Goal: Information Seeking & Learning: Learn about a topic

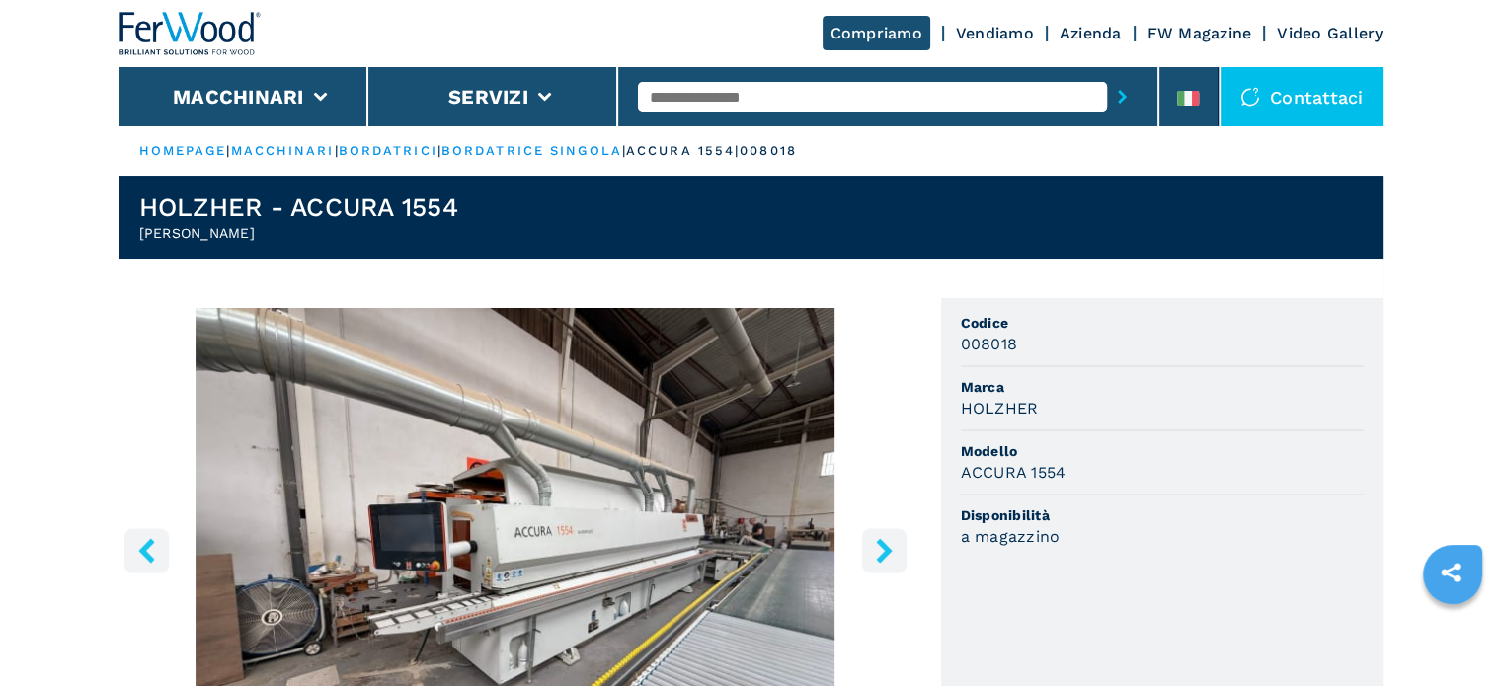
click at [723, 99] on input "text" at bounding box center [872, 97] width 469 height 30
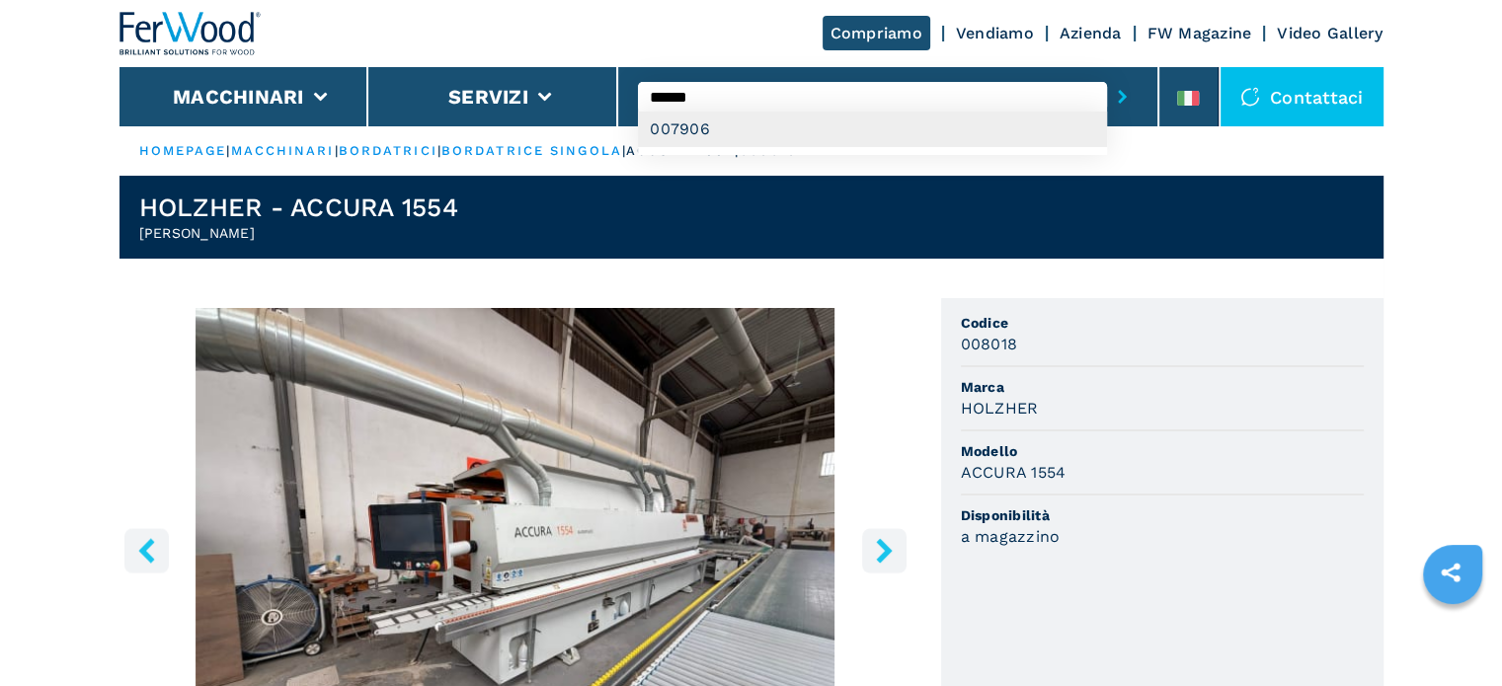
type input "******"
click at [667, 138] on div "007906" at bounding box center [872, 130] width 469 height 36
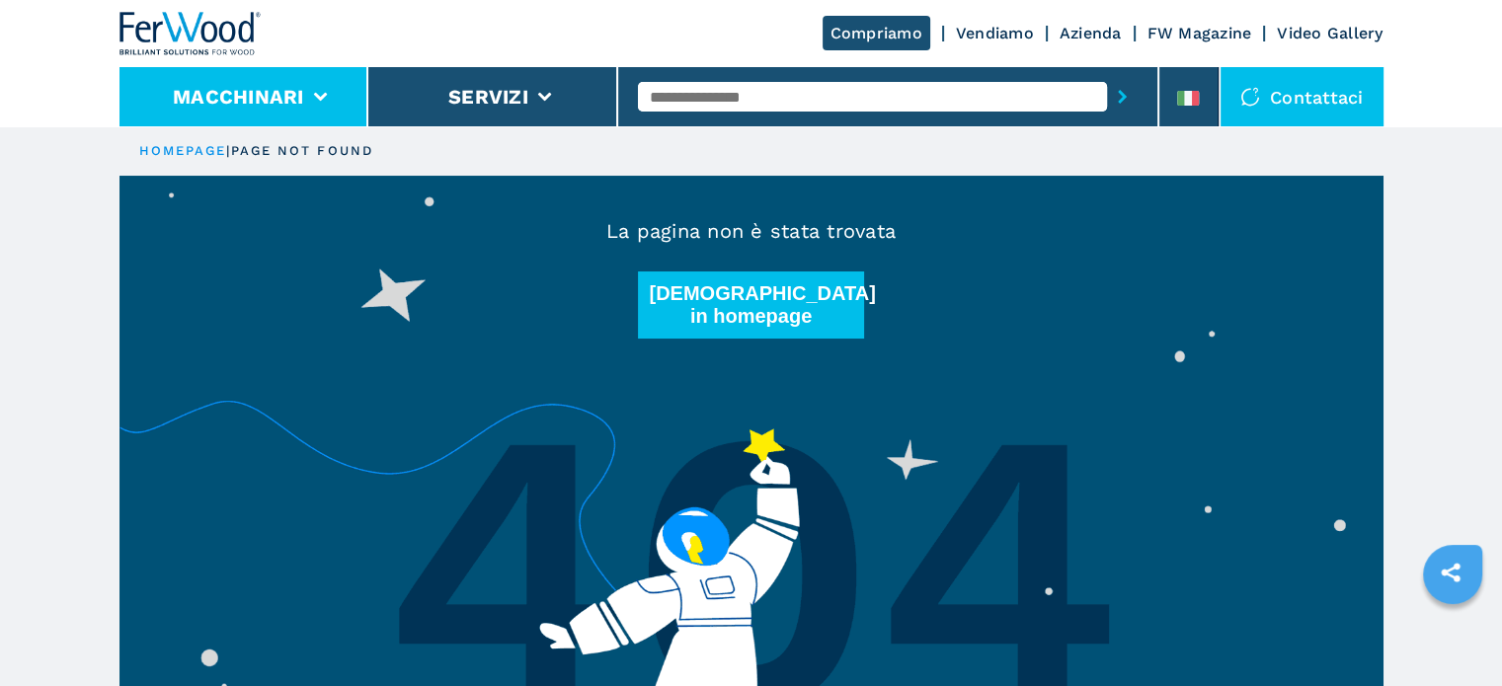
click at [291, 67] on li "Macchinari" at bounding box center [244, 96] width 250 height 59
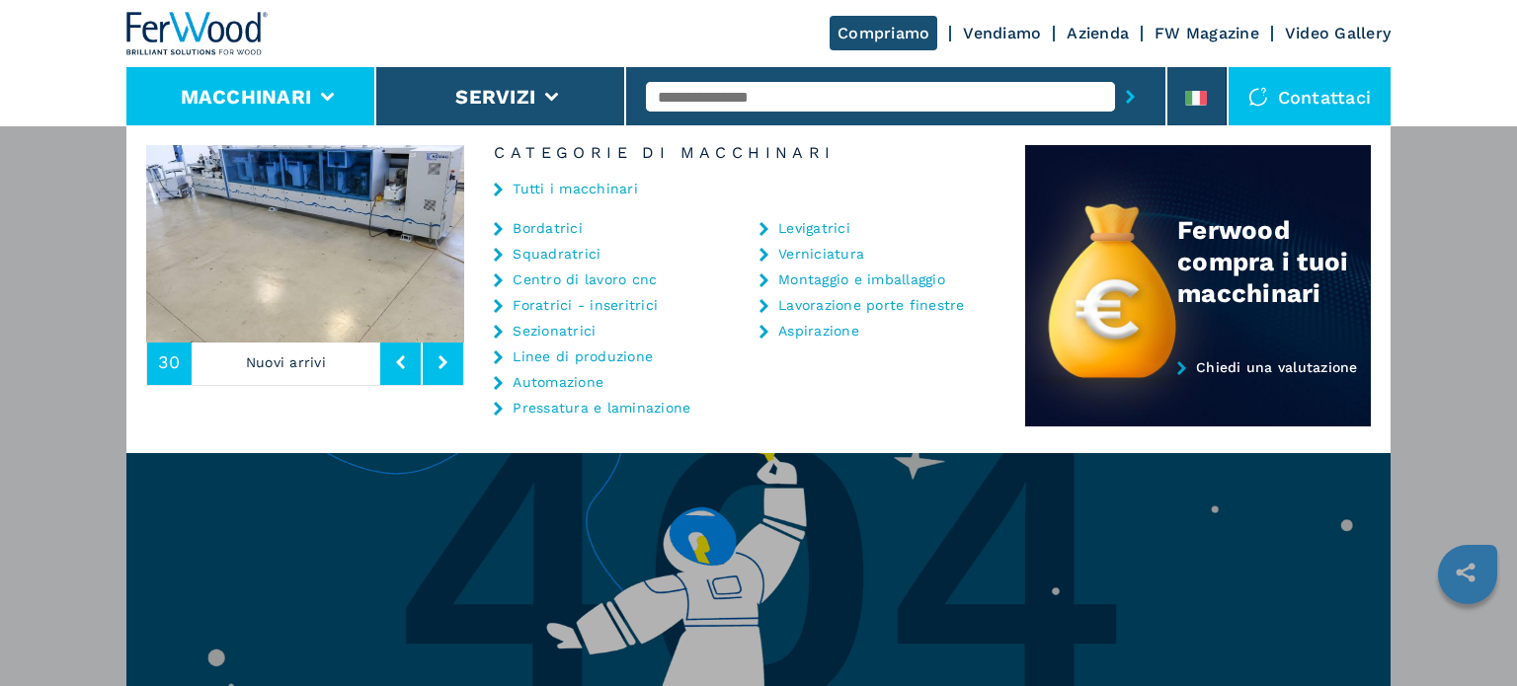
click at [446, 15] on div "Compriamo Vendiamo Azienda FW Magazine Video Gallery" at bounding box center [758, 33] width 1264 height 67
click at [424, 42] on div "Compriamo Vendiamo Azienda FW Magazine Video Gallery" at bounding box center [758, 33] width 1264 height 67
click at [793, 107] on input "text" at bounding box center [880, 97] width 469 height 30
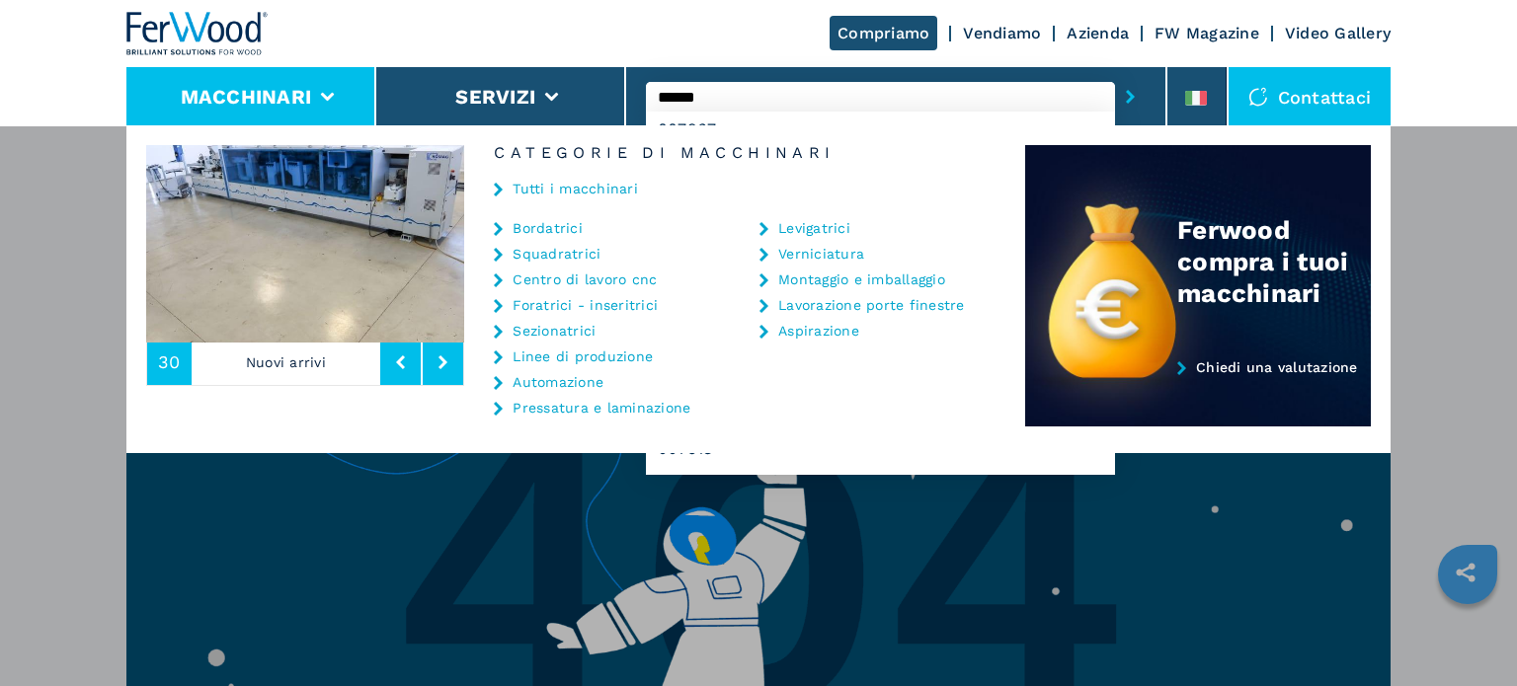
type input "******"
click at [1115, 74] on button "submit-button" at bounding box center [1130, 96] width 31 height 45
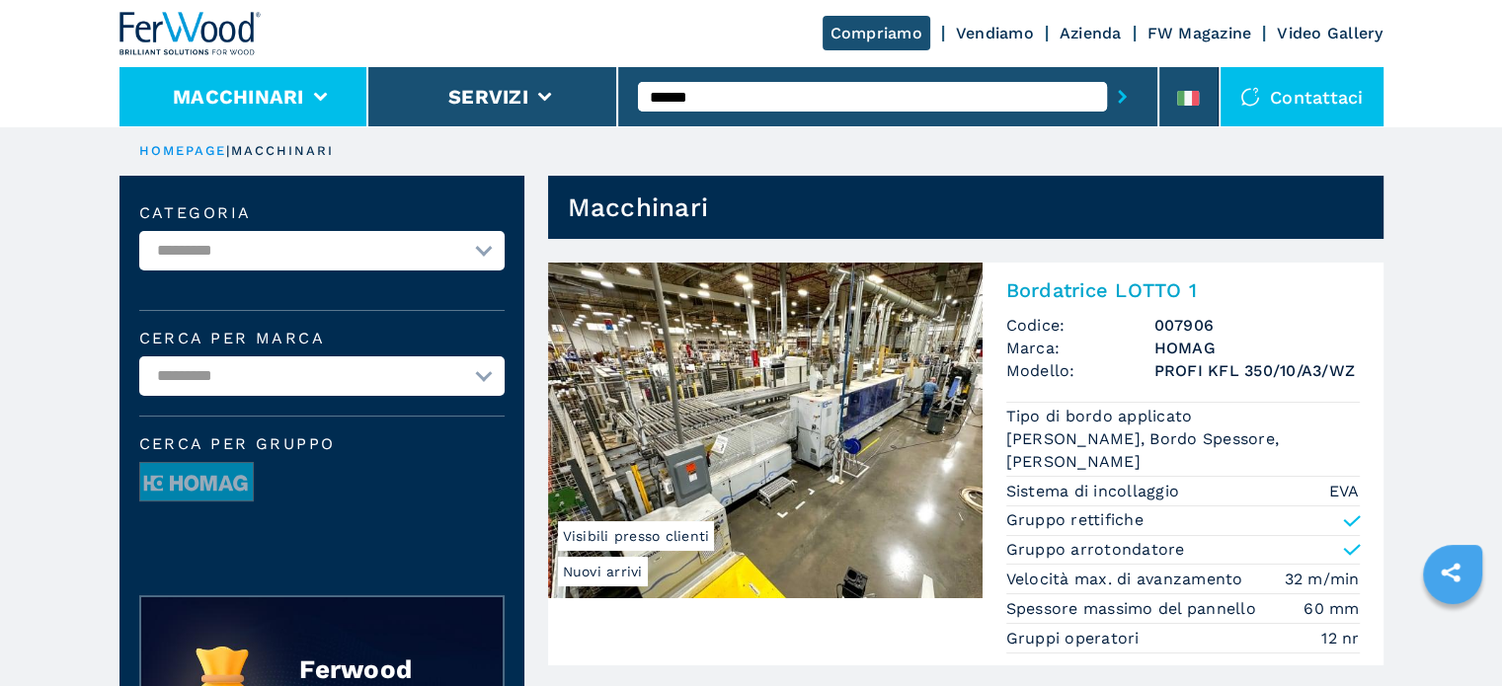
click at [344, 124] on li "Macchinari" at bounding box center [244, 96] width 250 height 59
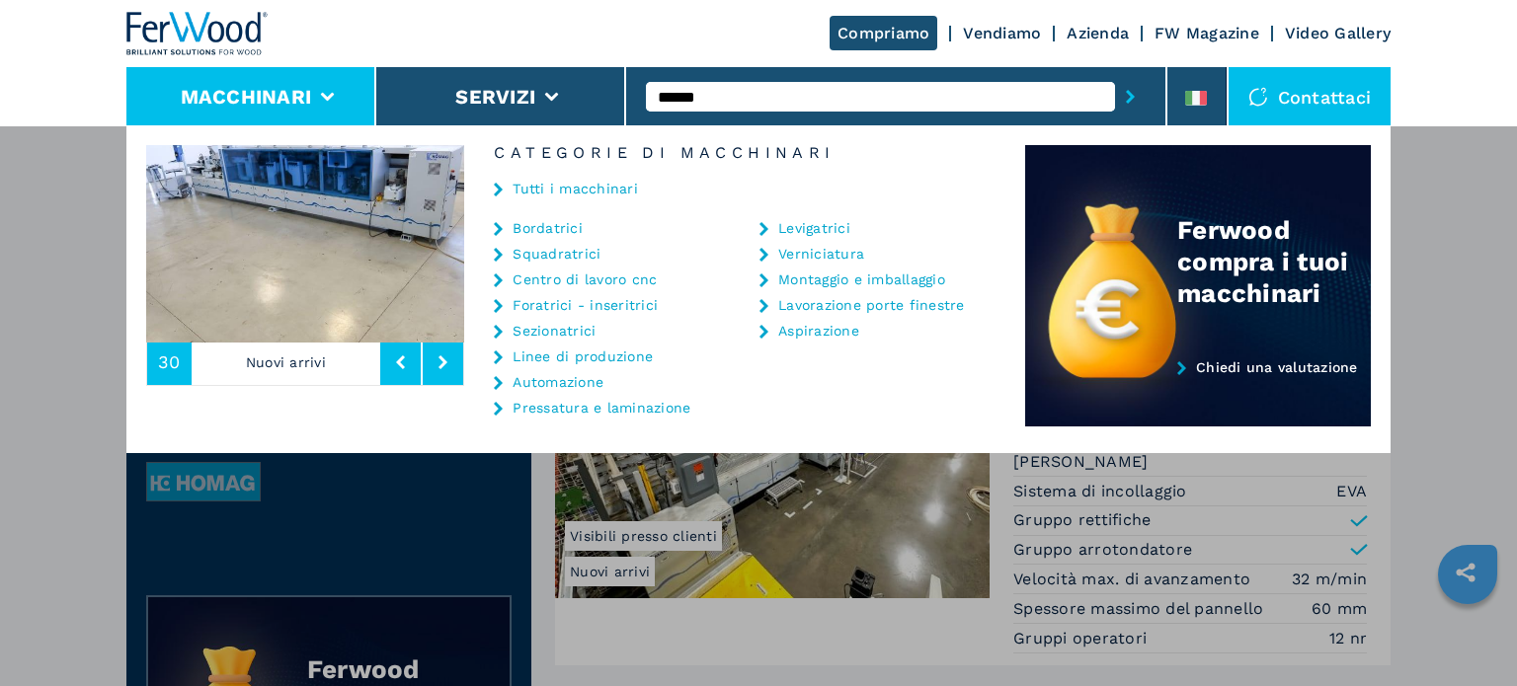
click at [12, 256] on div "Macchinari Bordatrici Squadratrici Centro di lavoro cnc Foratrici - inseritrici…" at bounding box center [758, 468] width 1517 height 686
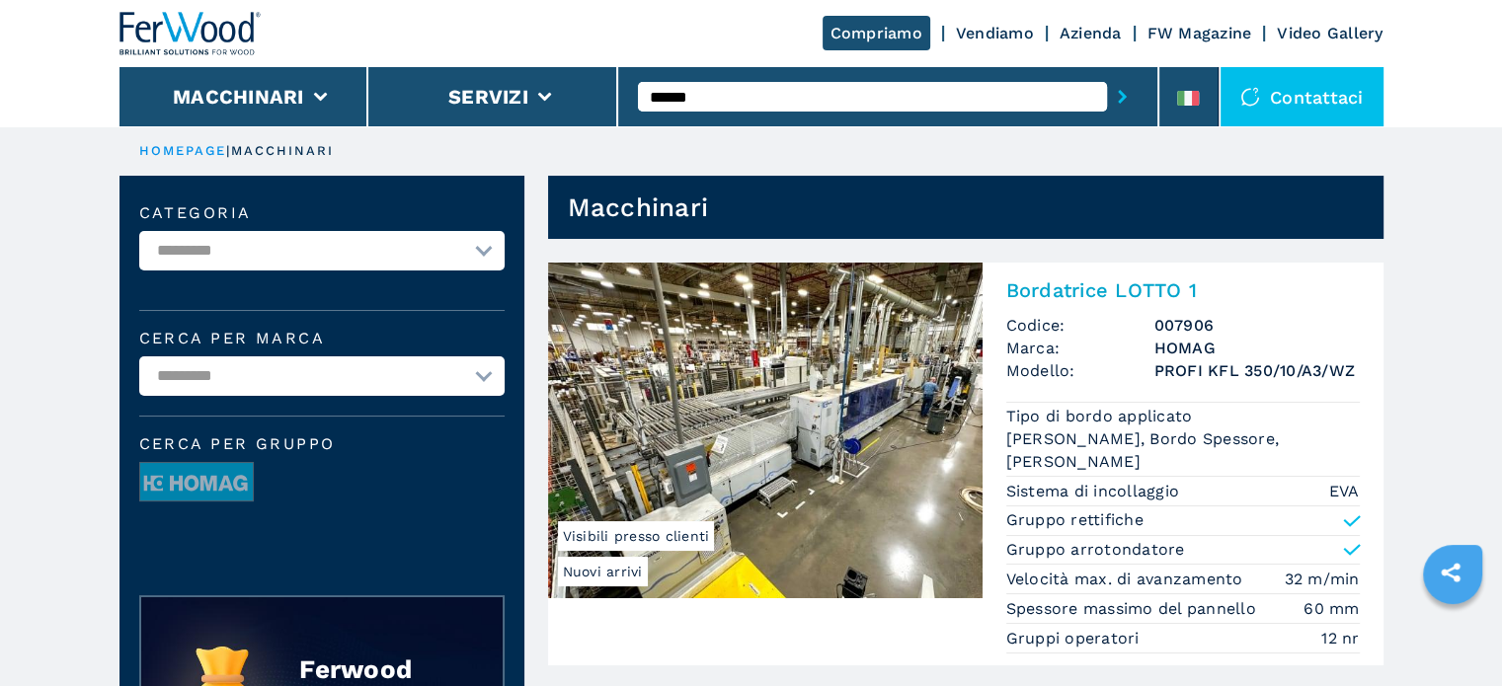
click at [974, 34] on link "Vendiamo" at bounding box center [995, 33] width 78 height 19
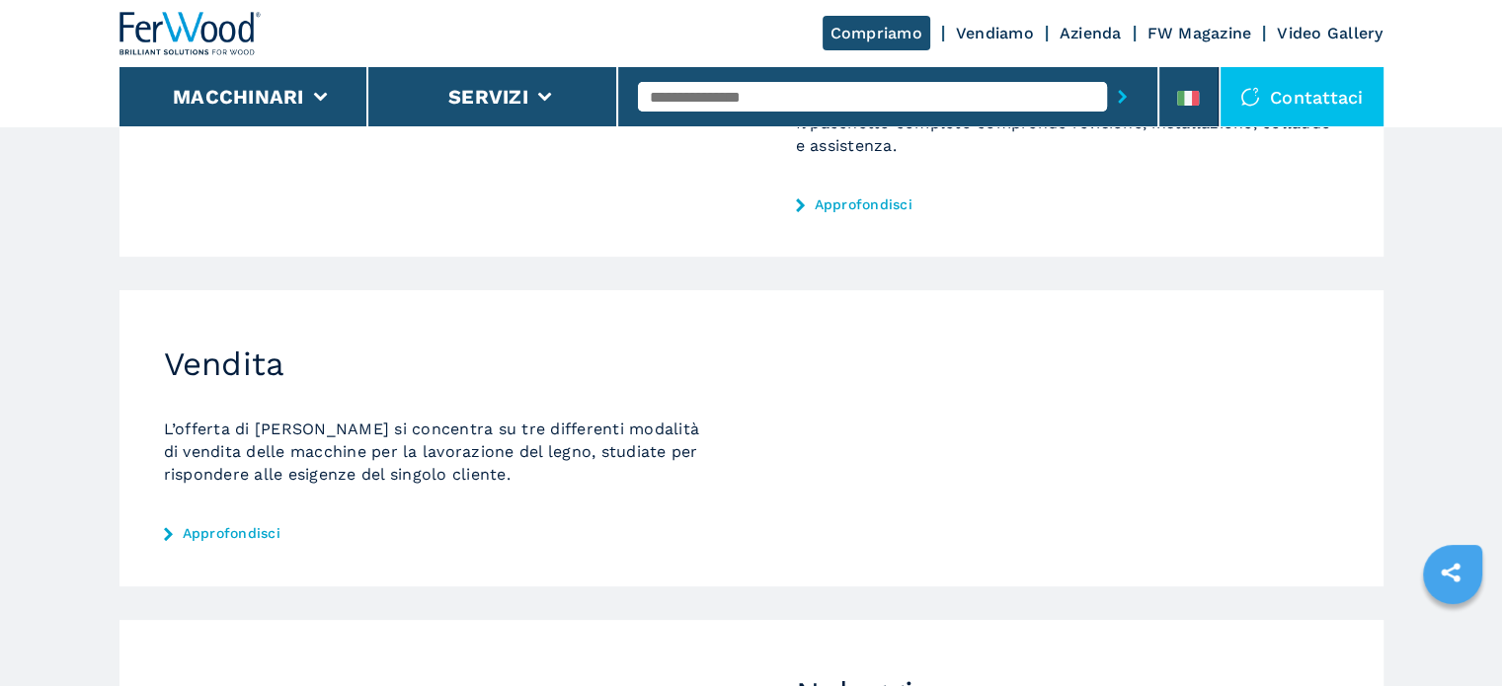
scroll to position [592, 0]
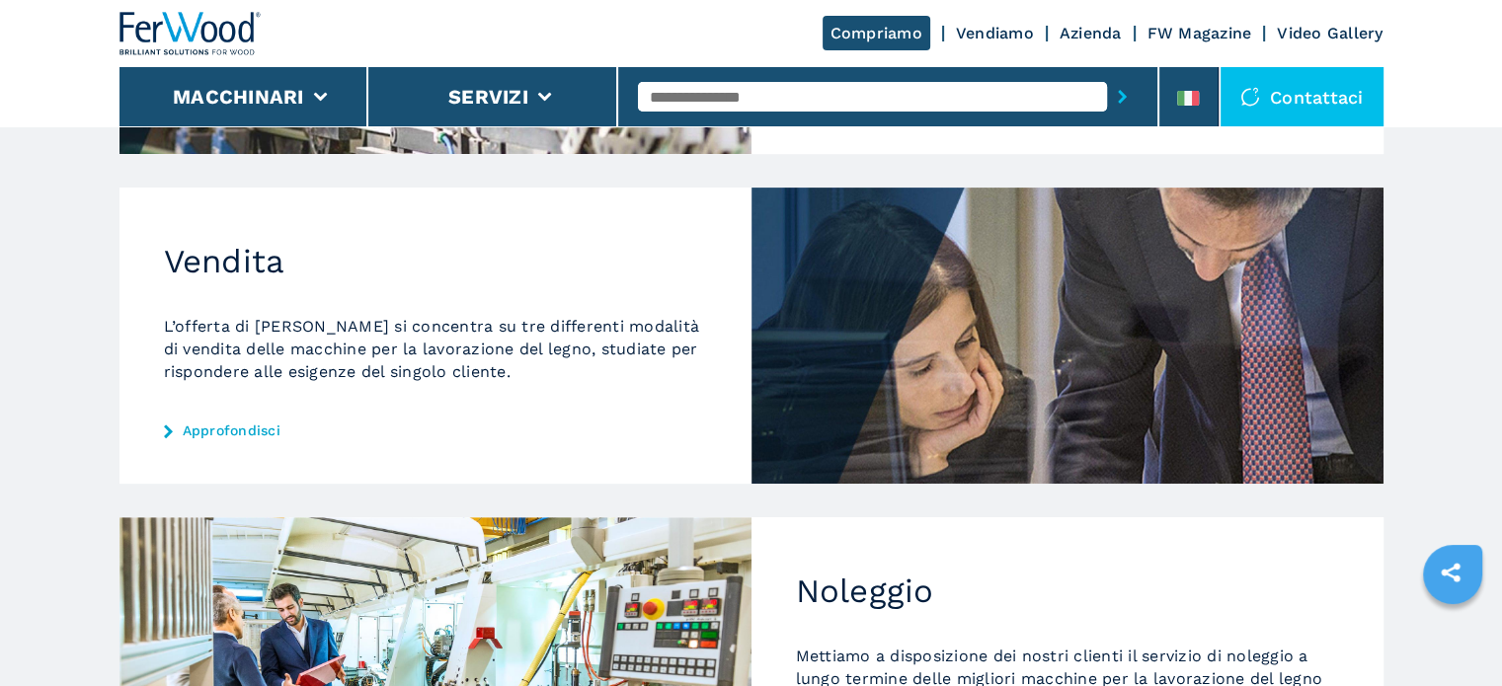
click at [264, 414] on div "Vendita L’offerta di Ferwood si concentra su tre differenti modalità di vendita…" at bounding box center [435, 335] width 632 height 295
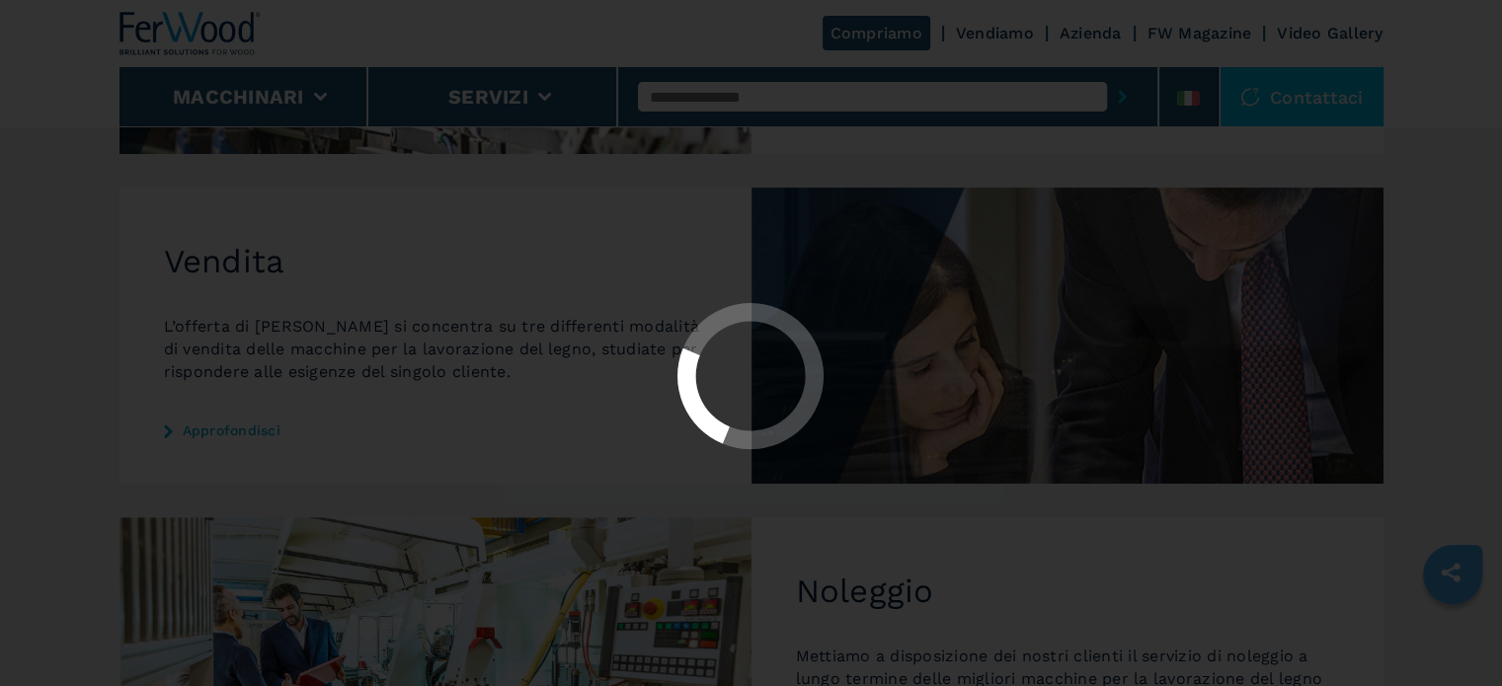
click at [258, 421] on div at bounding box center [751, 378] width 1467 height 150
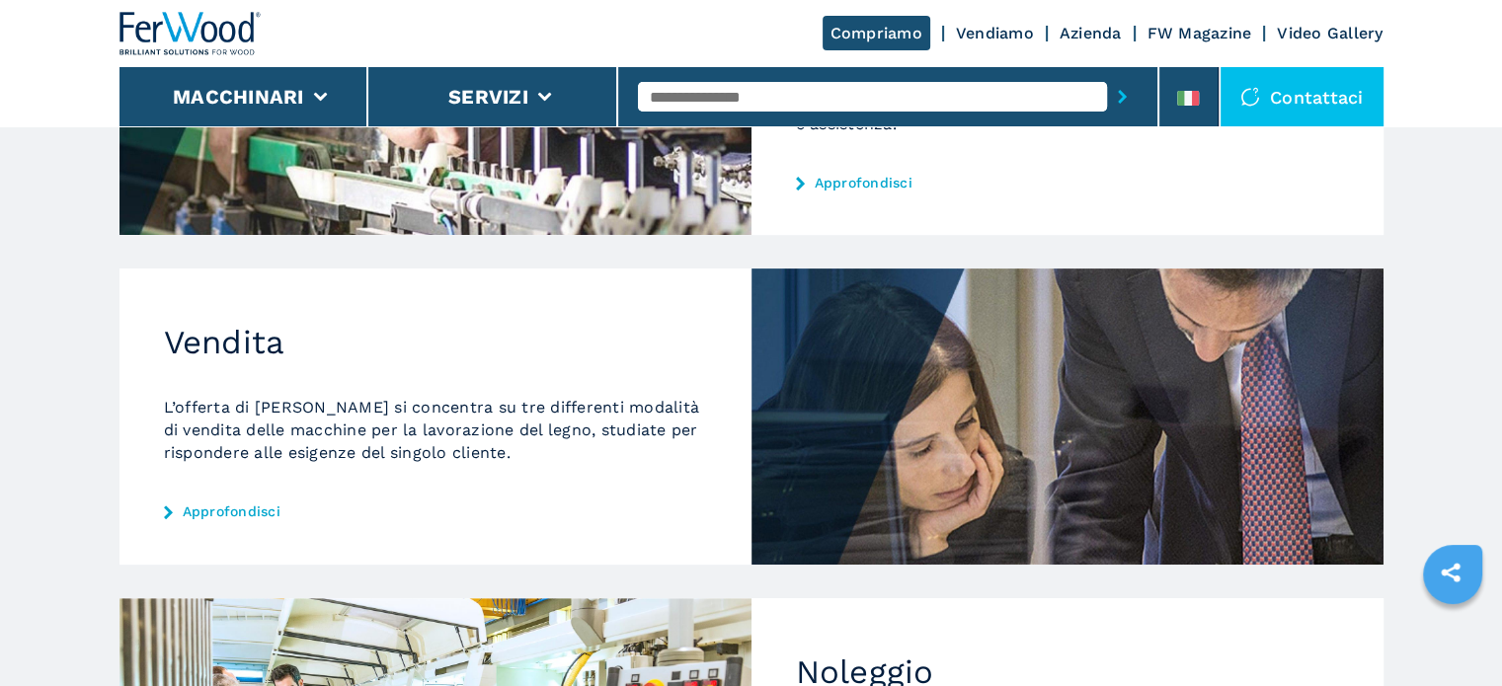
scroll to position [691, 0]
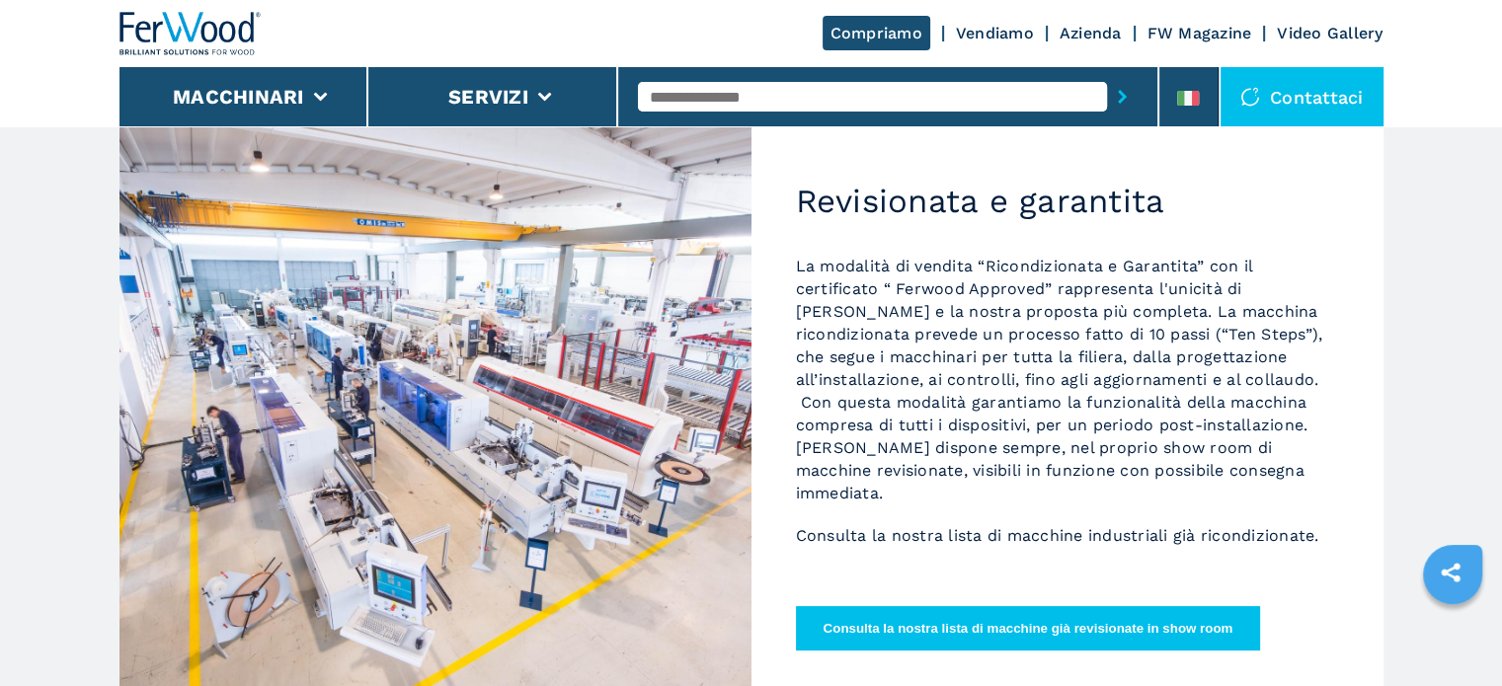
scroll to position [494, 0]
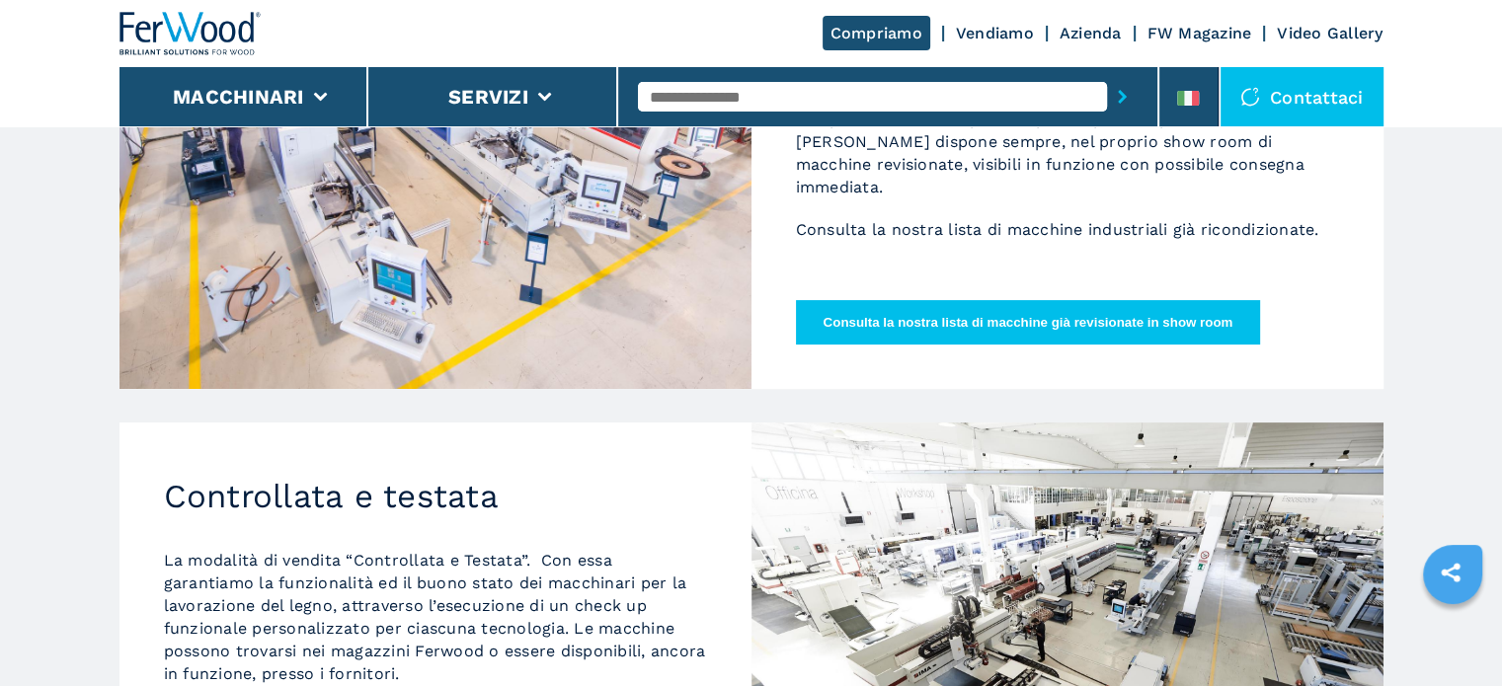
click at [896, 339] on button "Consulta la nostra lista di macchine già revisionate in show room" at bounding box center [1028, 322] width 465 height 44
click at [1072, 334] on button "Consulta la nostra lista di macchine già revisionate in show room" at bounding box center [1028, 322] width 465 height 44
click at [1088, 308] on button "Consulta la nostra lista di macchine già revisionate in show room" at bounding box center [1028, 322] width 465 height 44
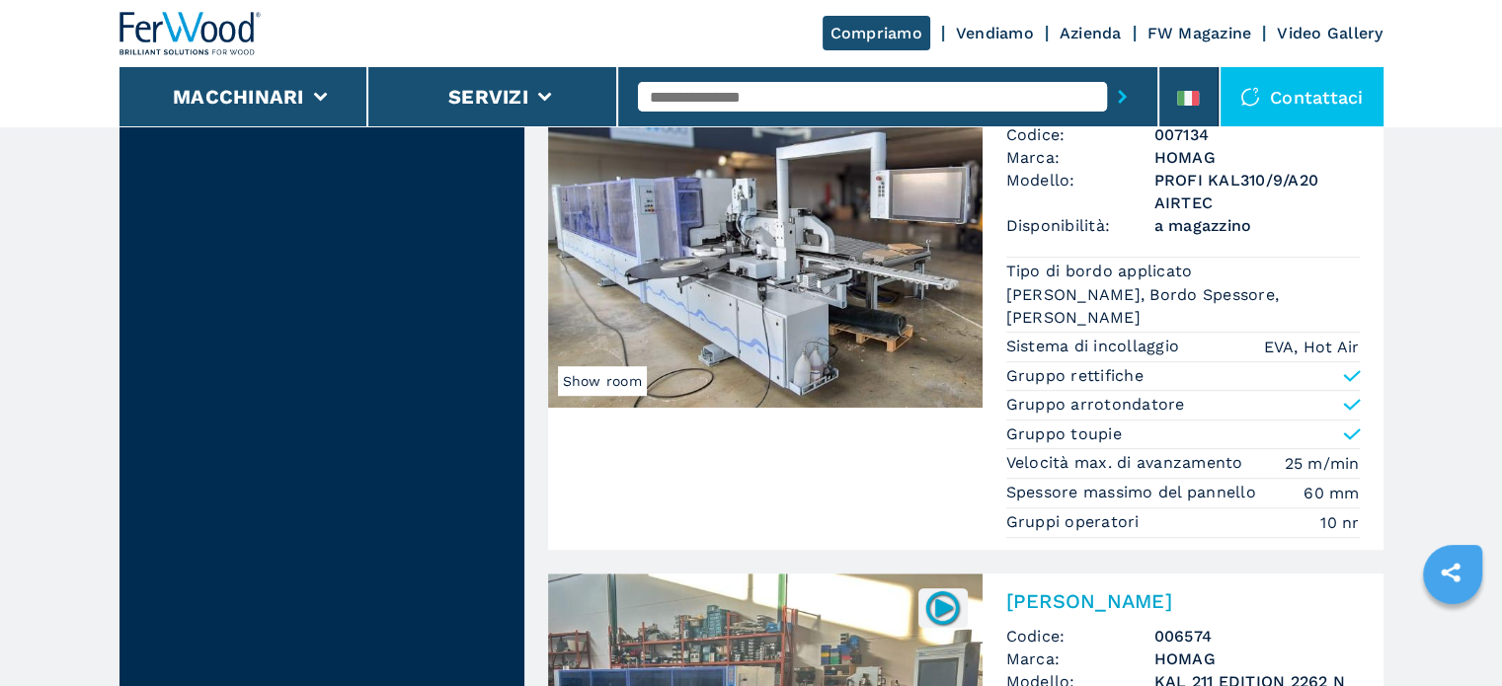
scroll to position [1085, 0]
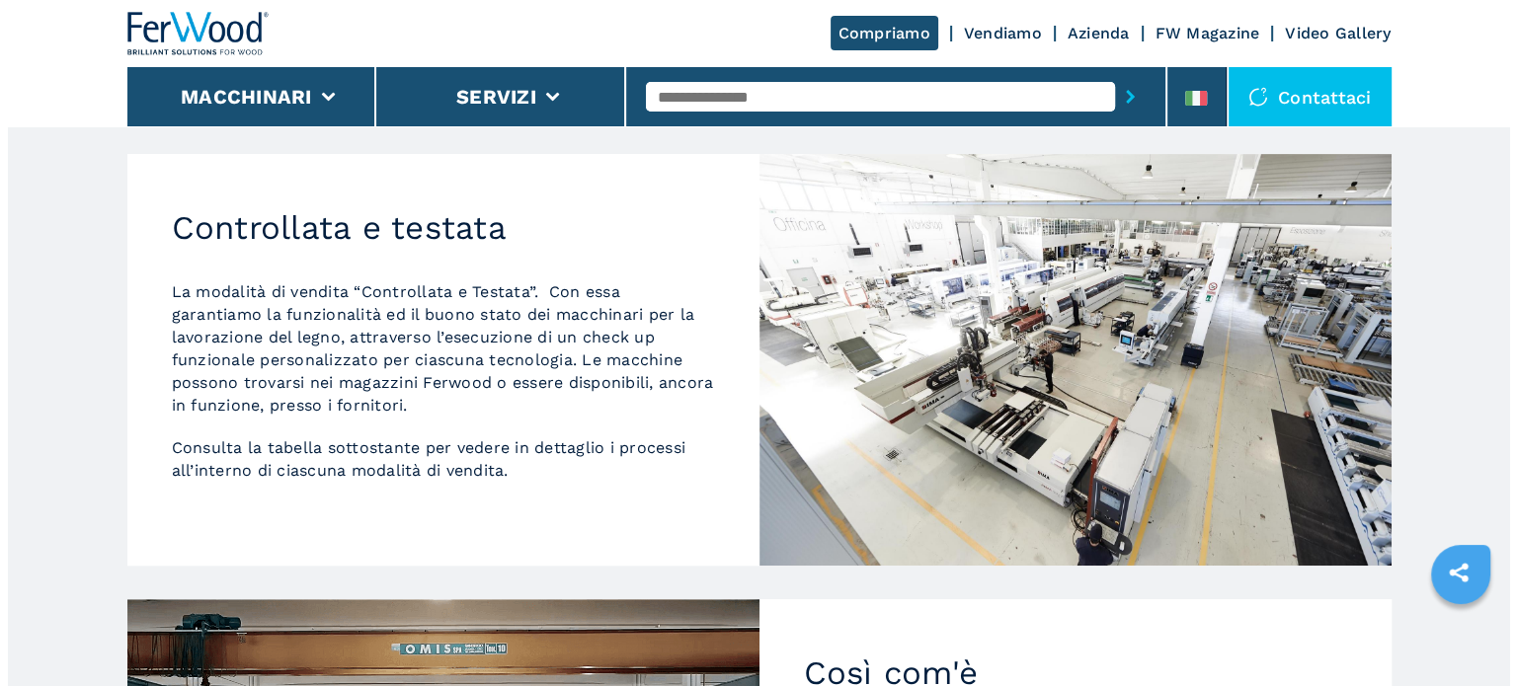
scroll to position [790, 0]
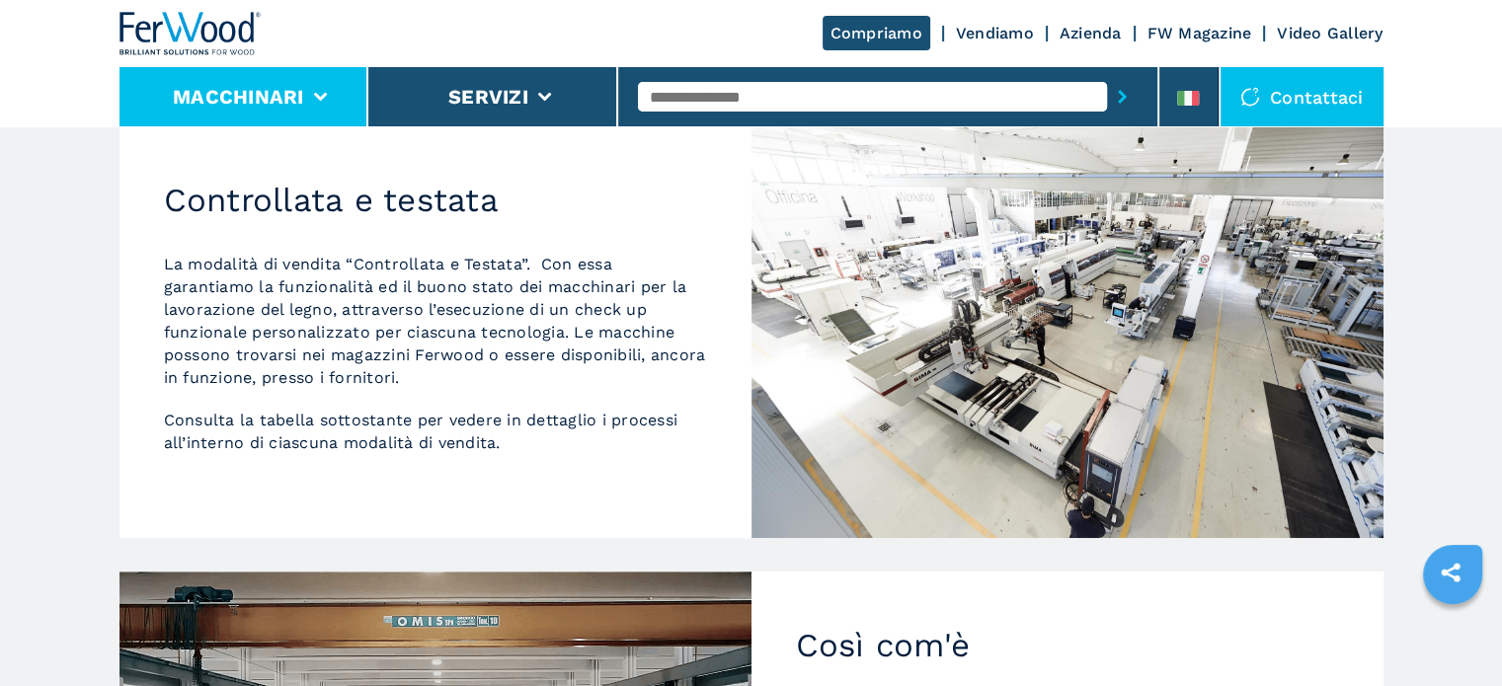
click at [316, 85] on li "Macchinari" at bounding box center [244, 96] width 250 height 59
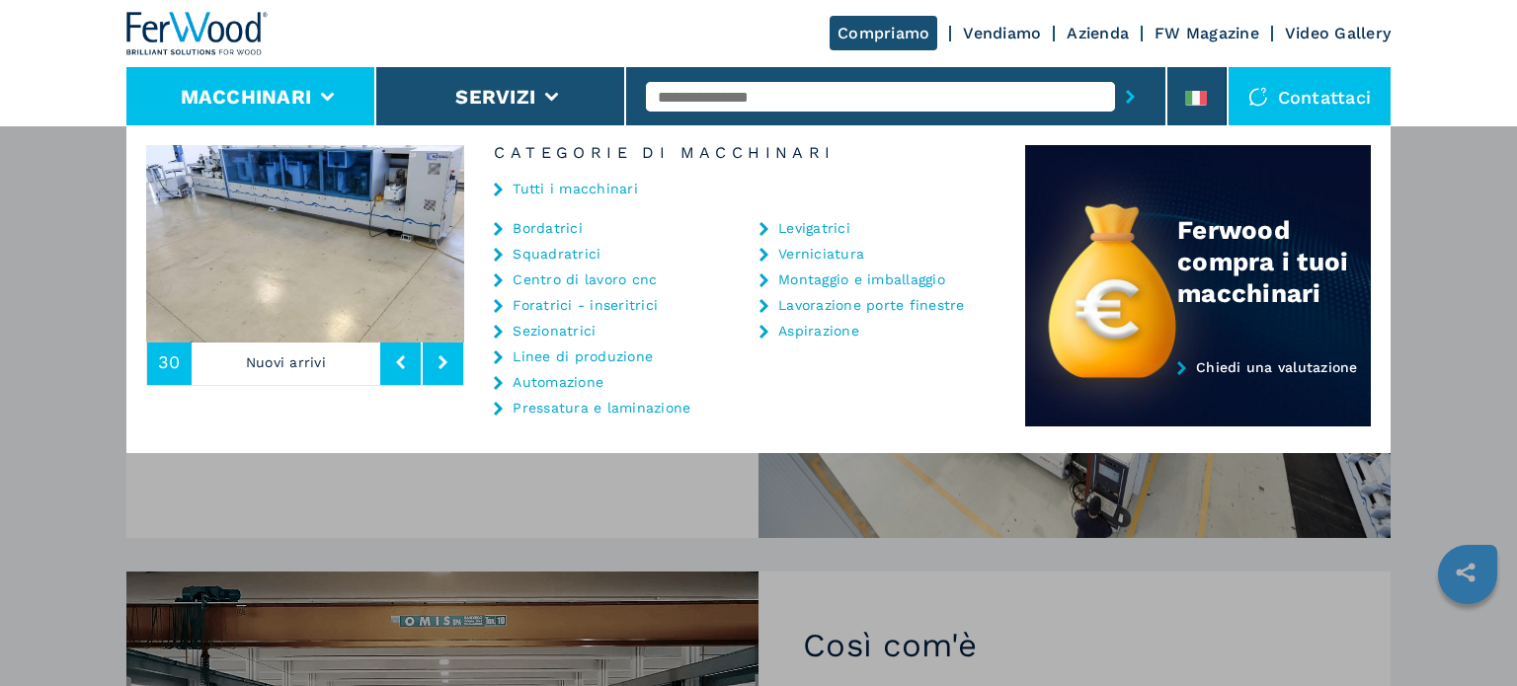
click at [524, 176] on div "Tutti i macchinari" at bounding box center [744, 190] width 561 height 59
click at [503, 178] on div "Tutti i macchinari" at bounding box center [744, 190] width 561 height 59
click at [511, 196] on div "Tutti i macchinari" at bounding box center [744, 190] width 561 height 59
click at [589, 189] on link "Tutti i macchinari" at bounding box center [574, 189] width 125 height 14
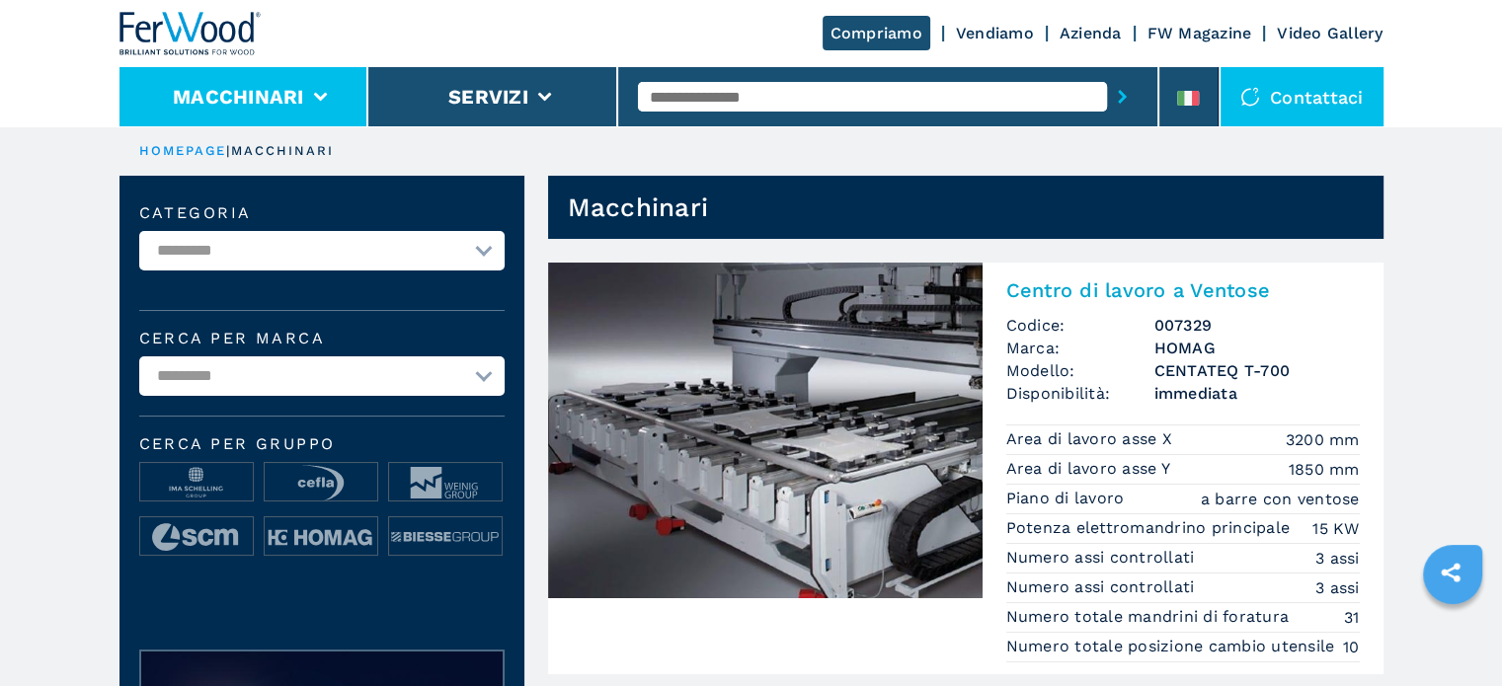
click at [314, 116] on li "Macchinari" at bounding box center [244, 96] width 250 height 59
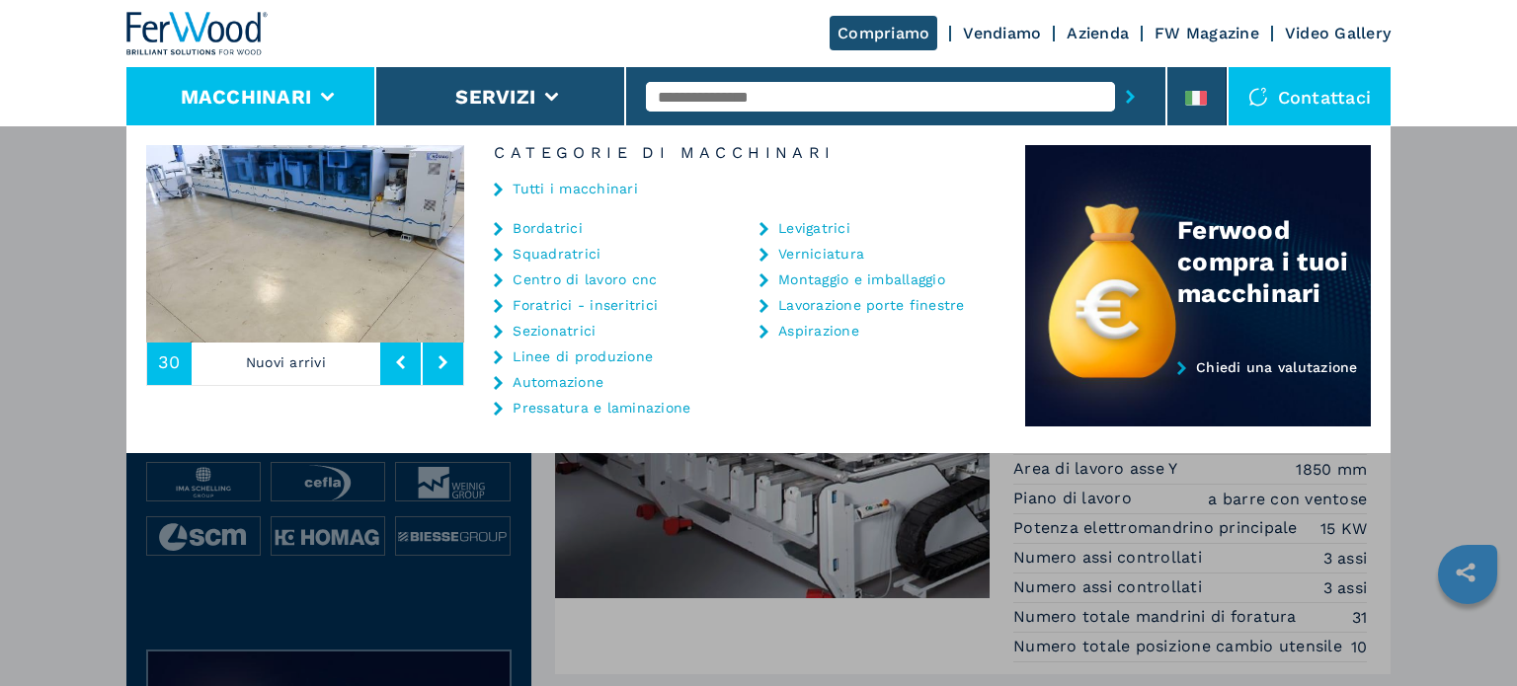
click at [739, 107] on input "text" at bounding box center [880, 97] width 469 height 30
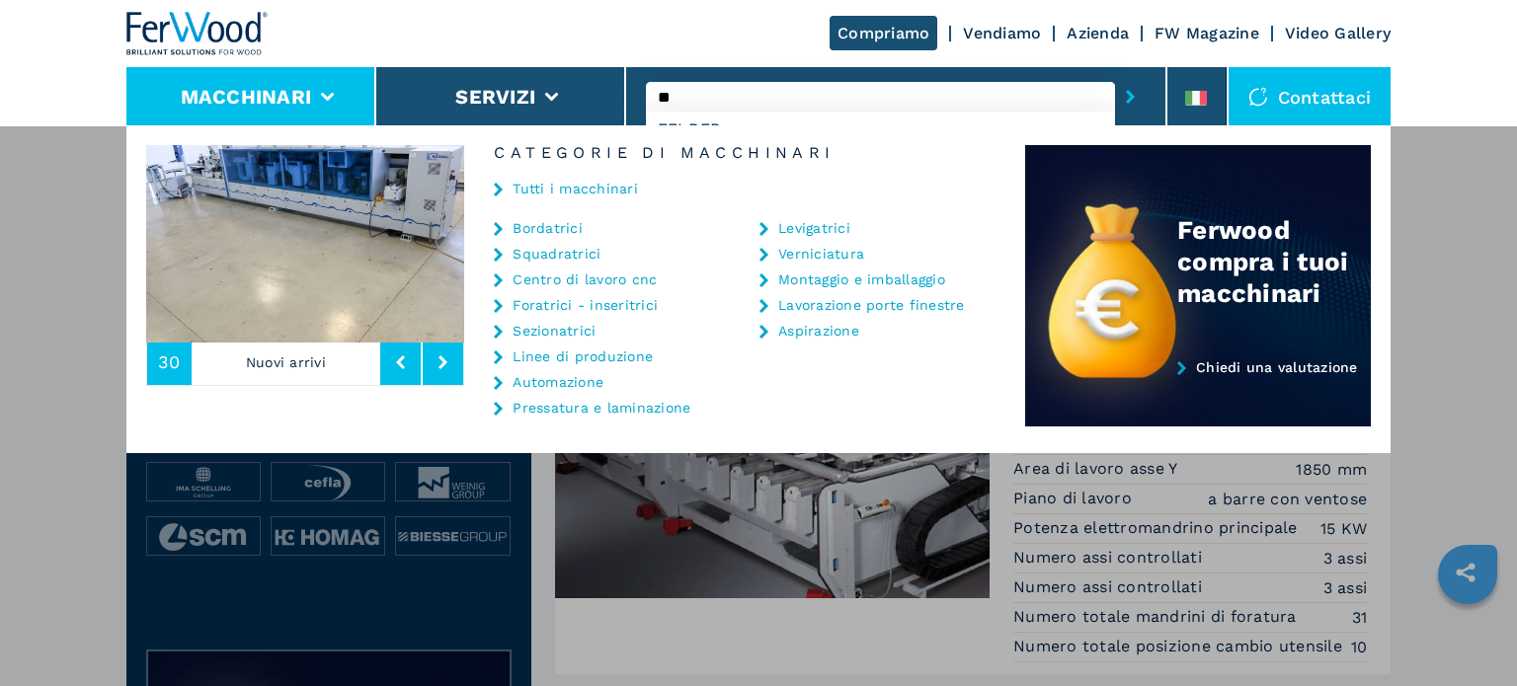
type input "*"
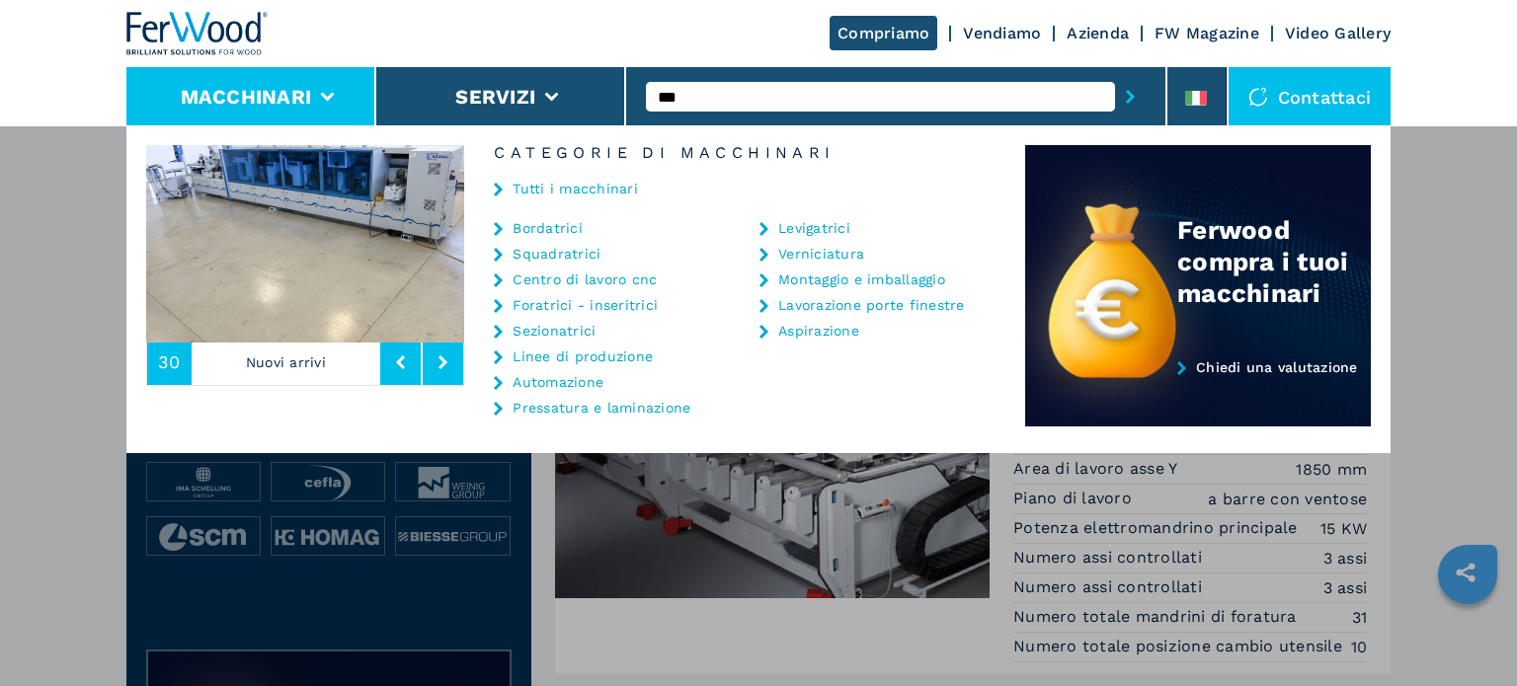
click at [108, 264] on div "**********" at bounding box center [758, 468] width 1517 height 686
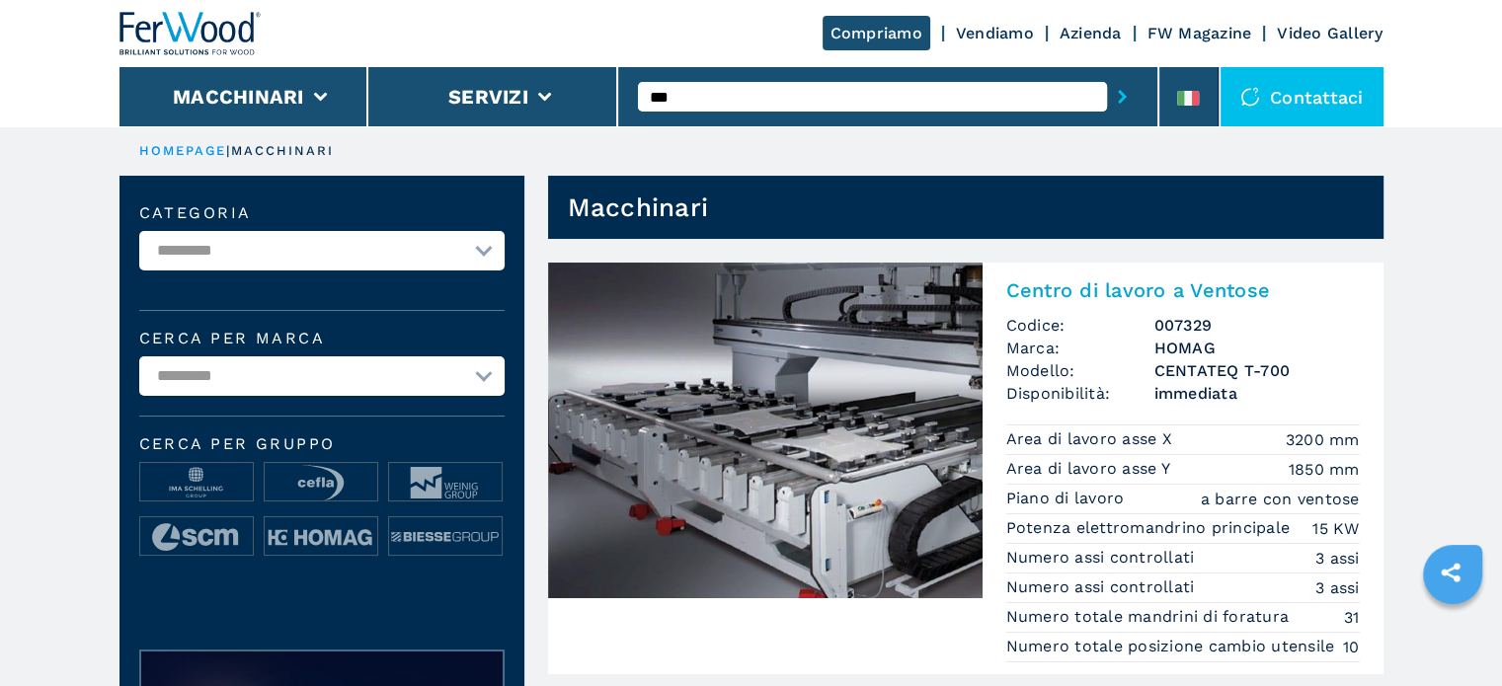
click at [784, 129] on ul "HOMEPAGE | macchinari" at bounding box center [751, 150] width 1264 height 49
click at [709, 100] on input "***" at bounding box center [872, 97] width 469 height 30
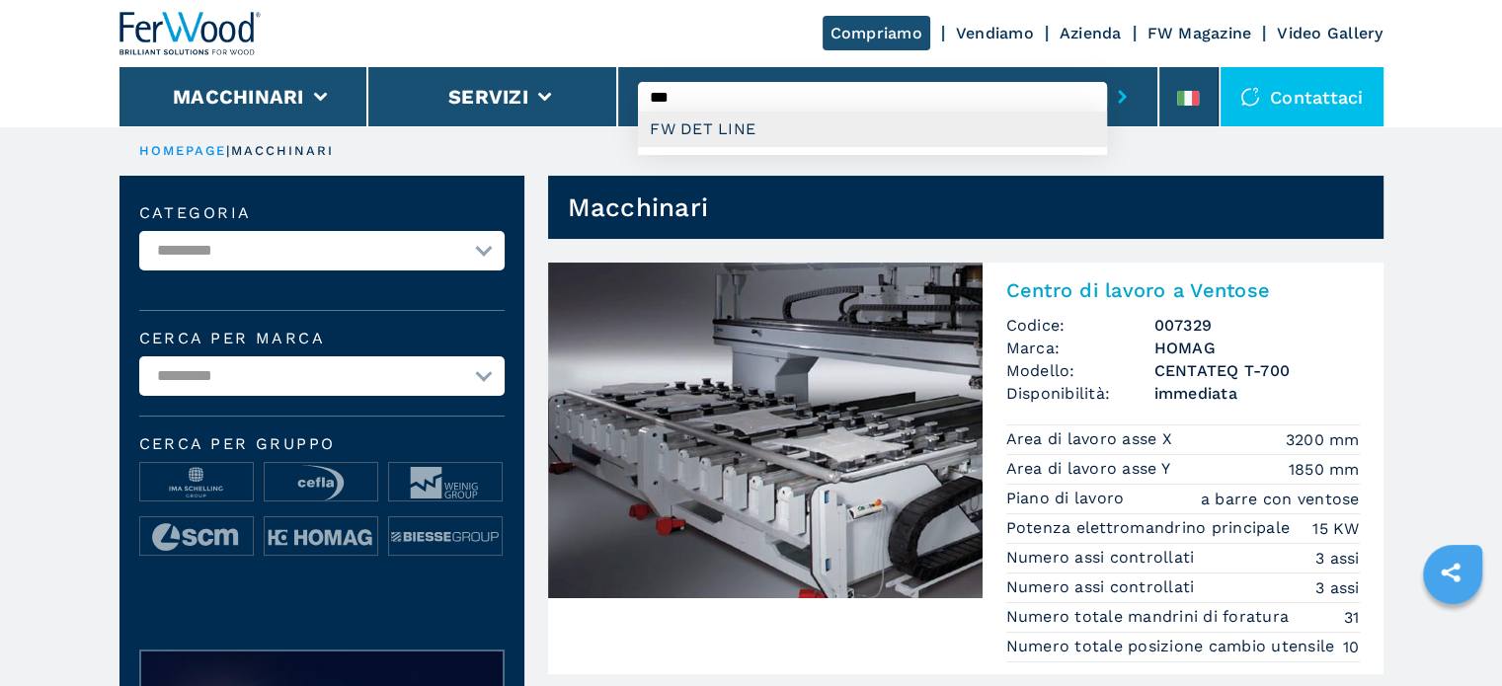
click at [708, 125] on div "FW DET LINE" at bounding box center [872, 130] width 469 height 36
type input "**********"
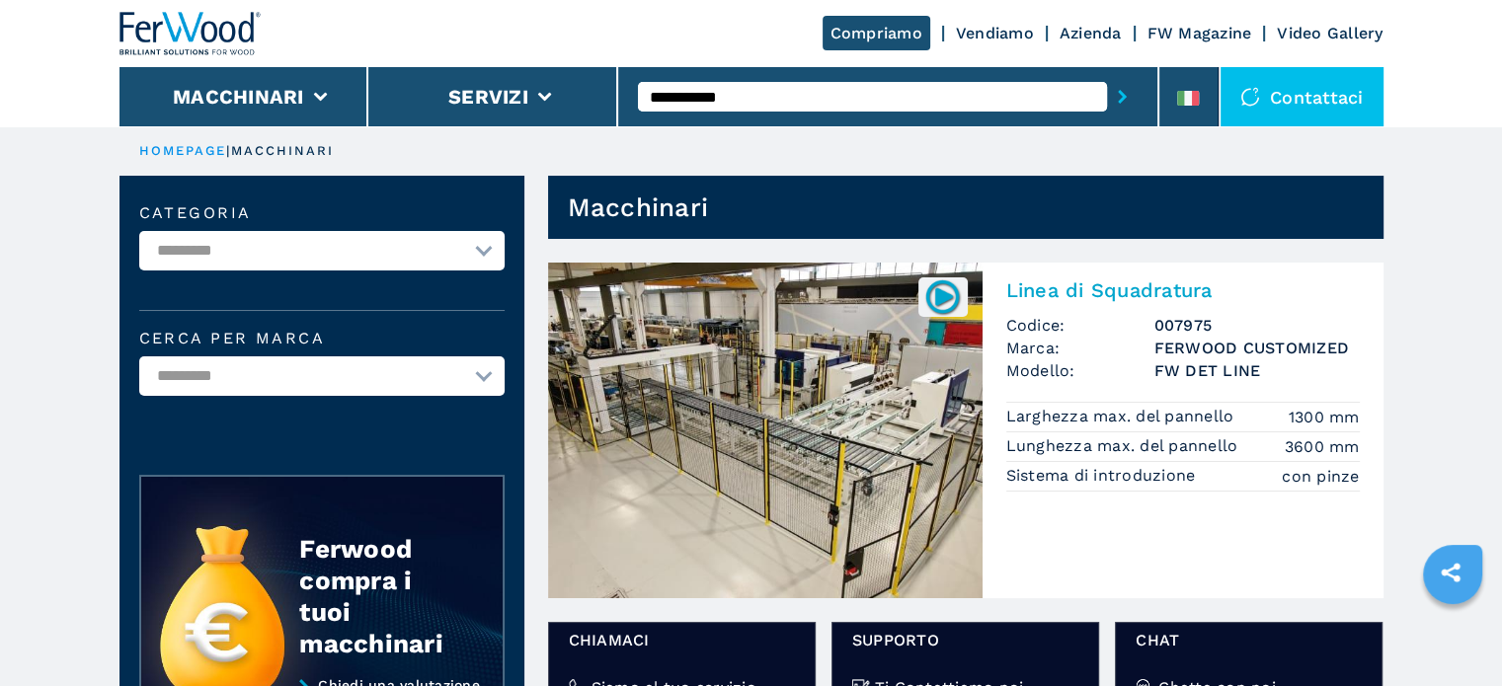
click at [904, 399] on img at bounding box center [765, 431] width 434 height 336
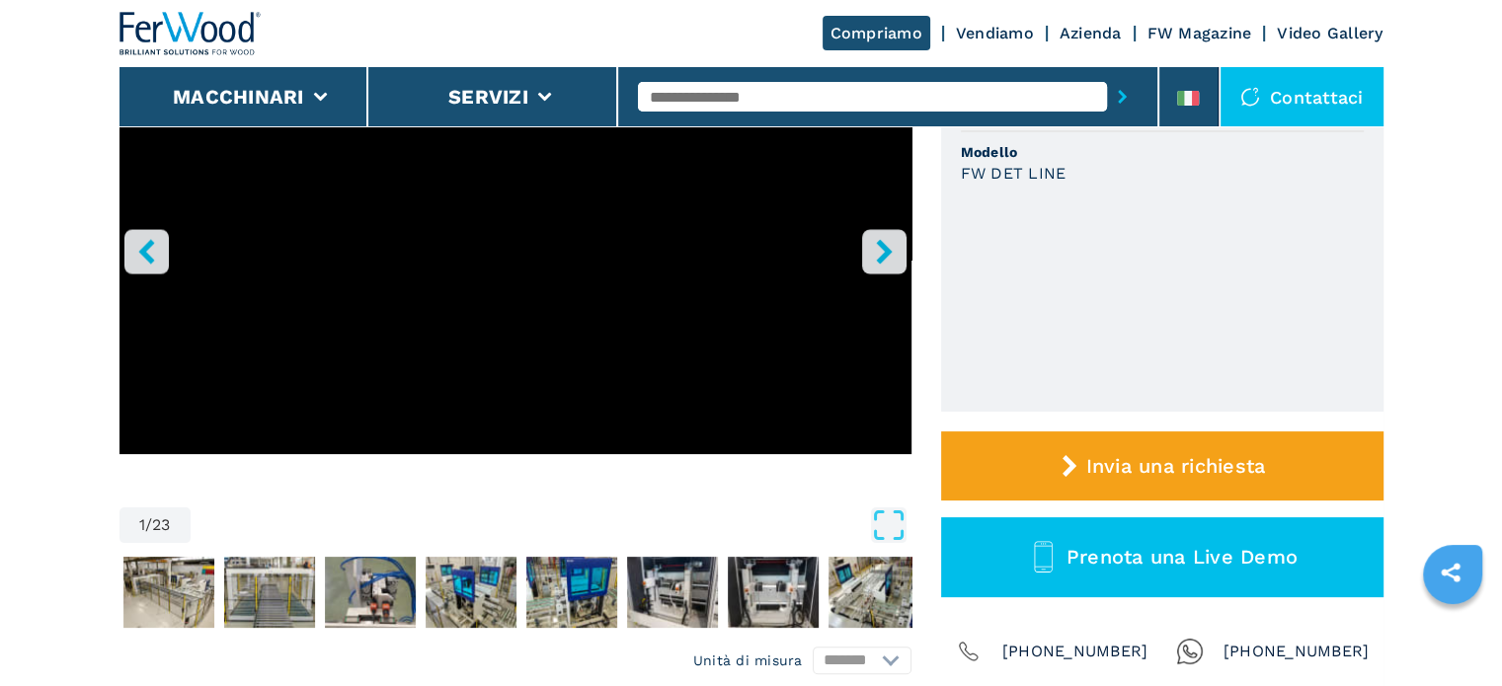
scroll to position [296, 0]
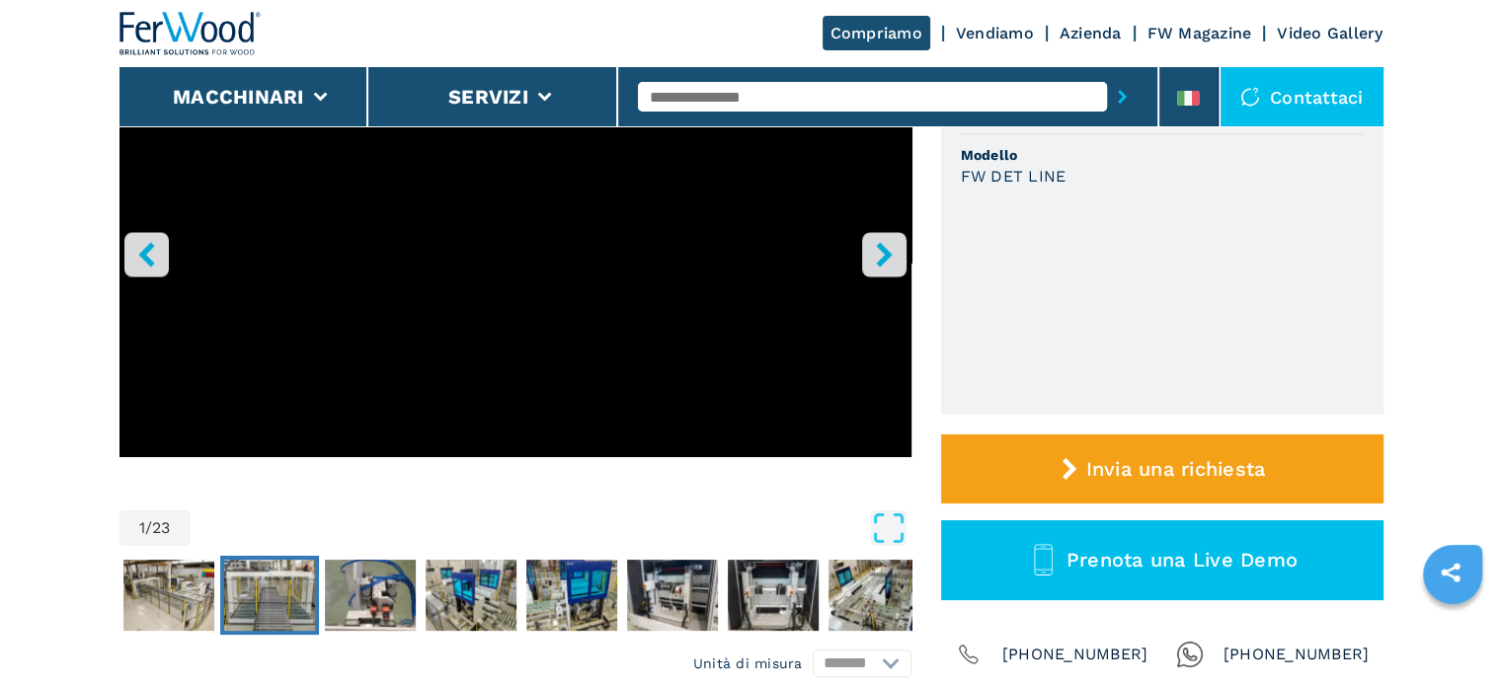
click at [248, 589] on img "Go to Slide 3" at bounding box center [269, 595] width 91 height 71
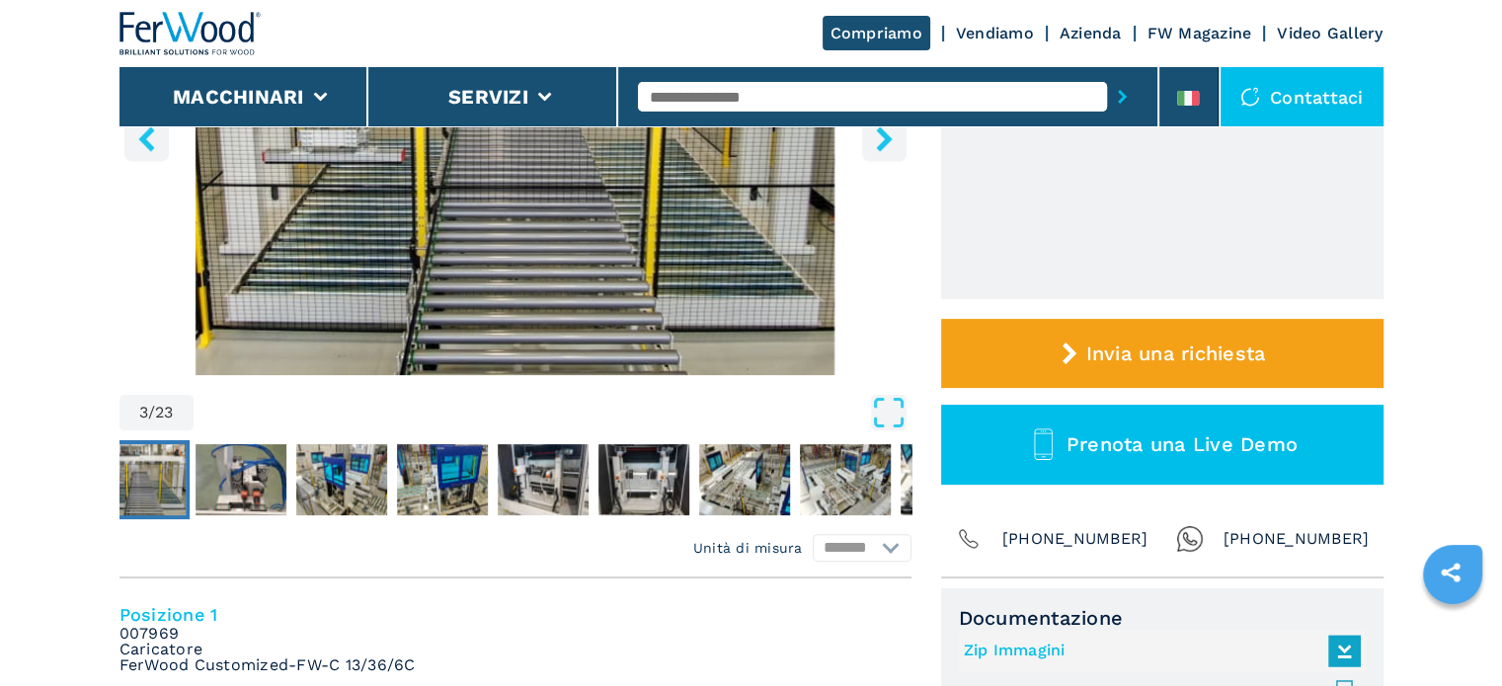
scroll to position [197, 0]
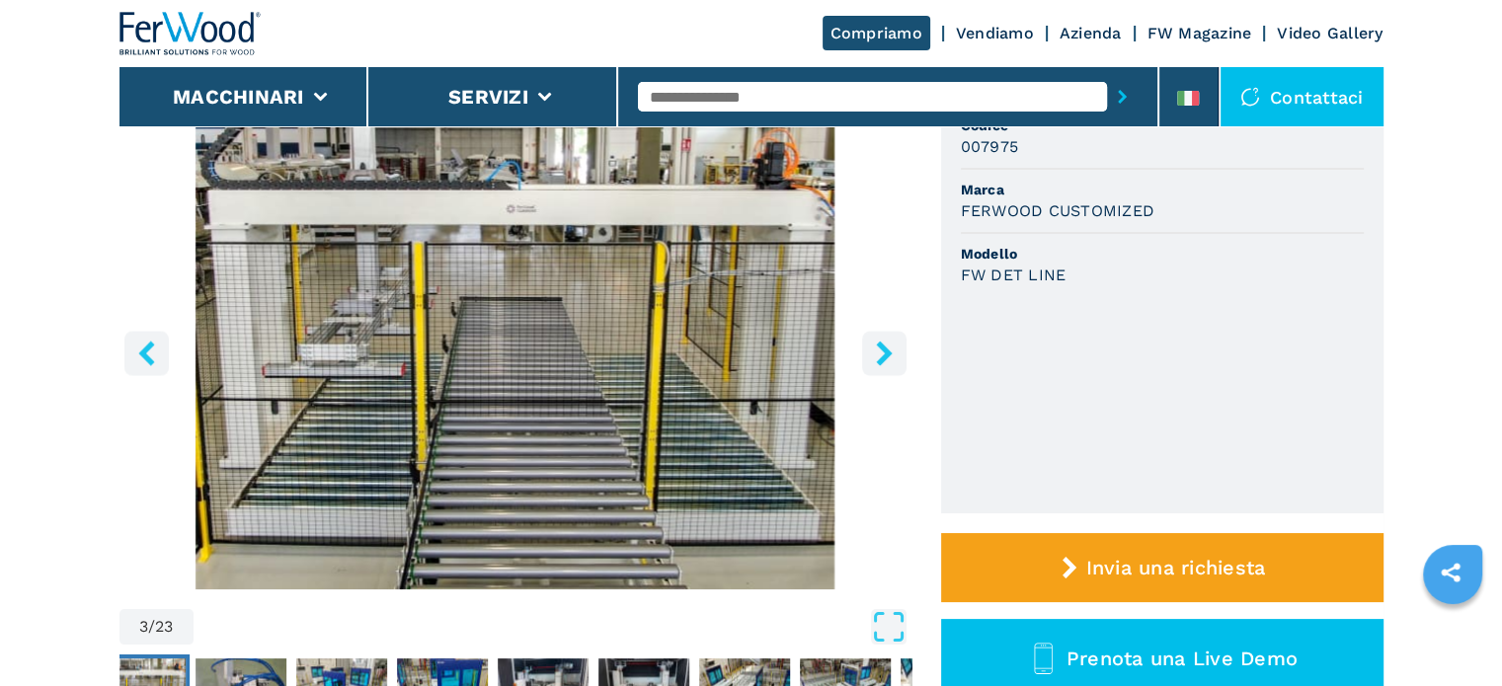
click at [150, 374] on button "left-button" at bounding box center [146, 353] width 44 height 44
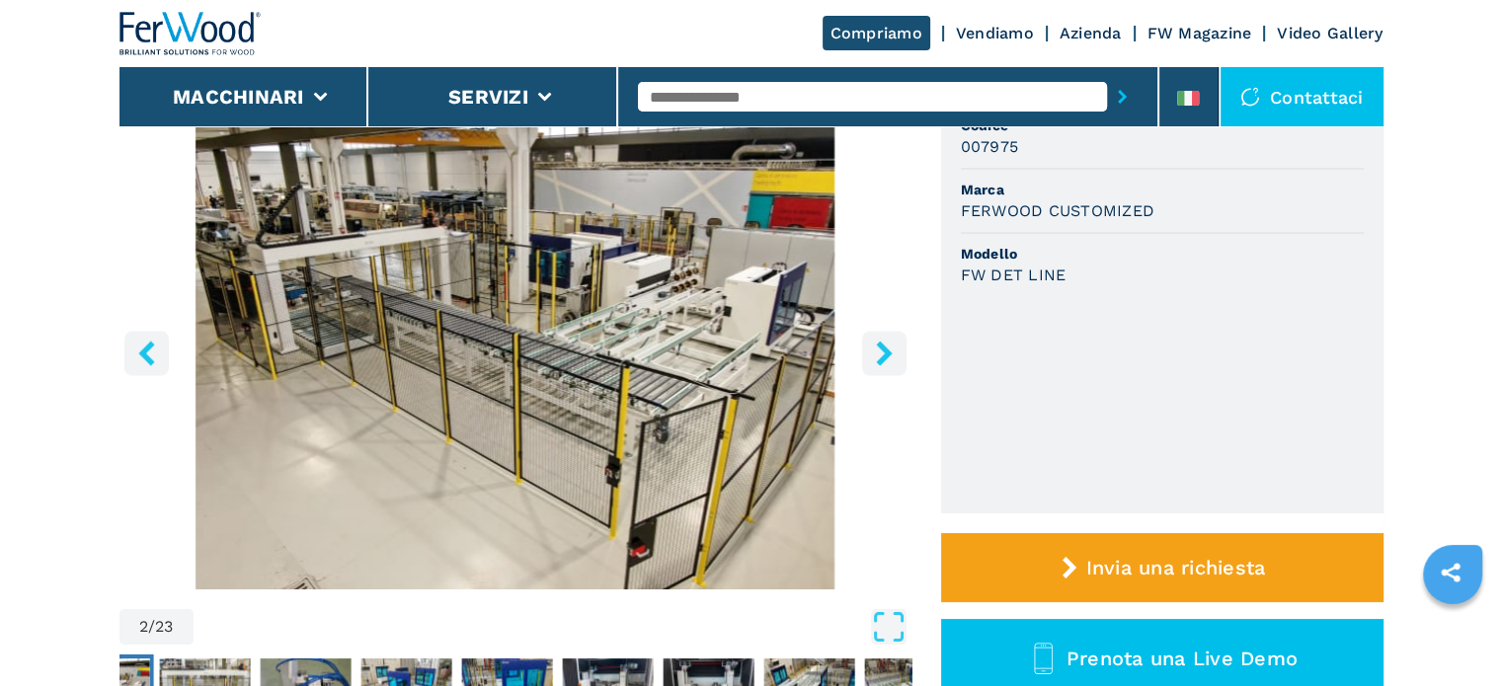
click at [150, 374] on button "left-button" at bounding box center [146, 353] width 44 height 44
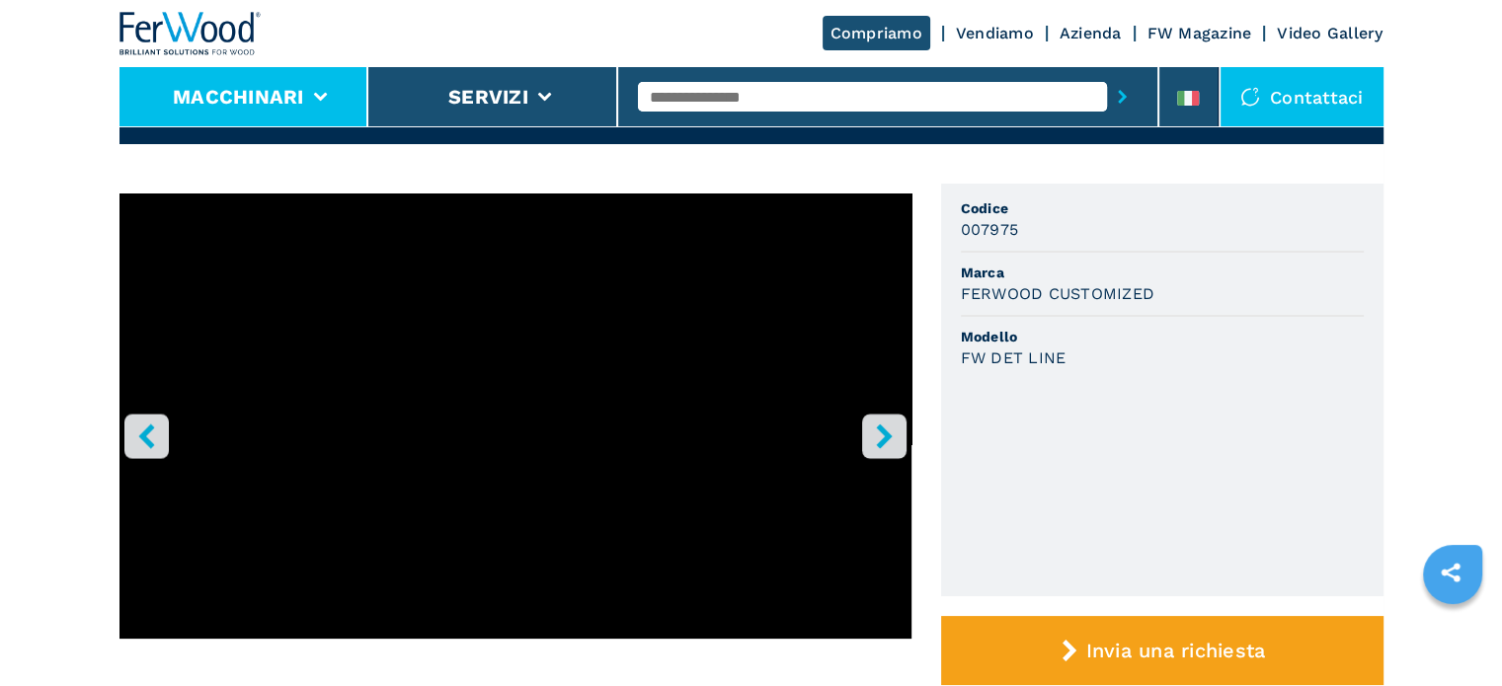
scroll to position [0, 0]
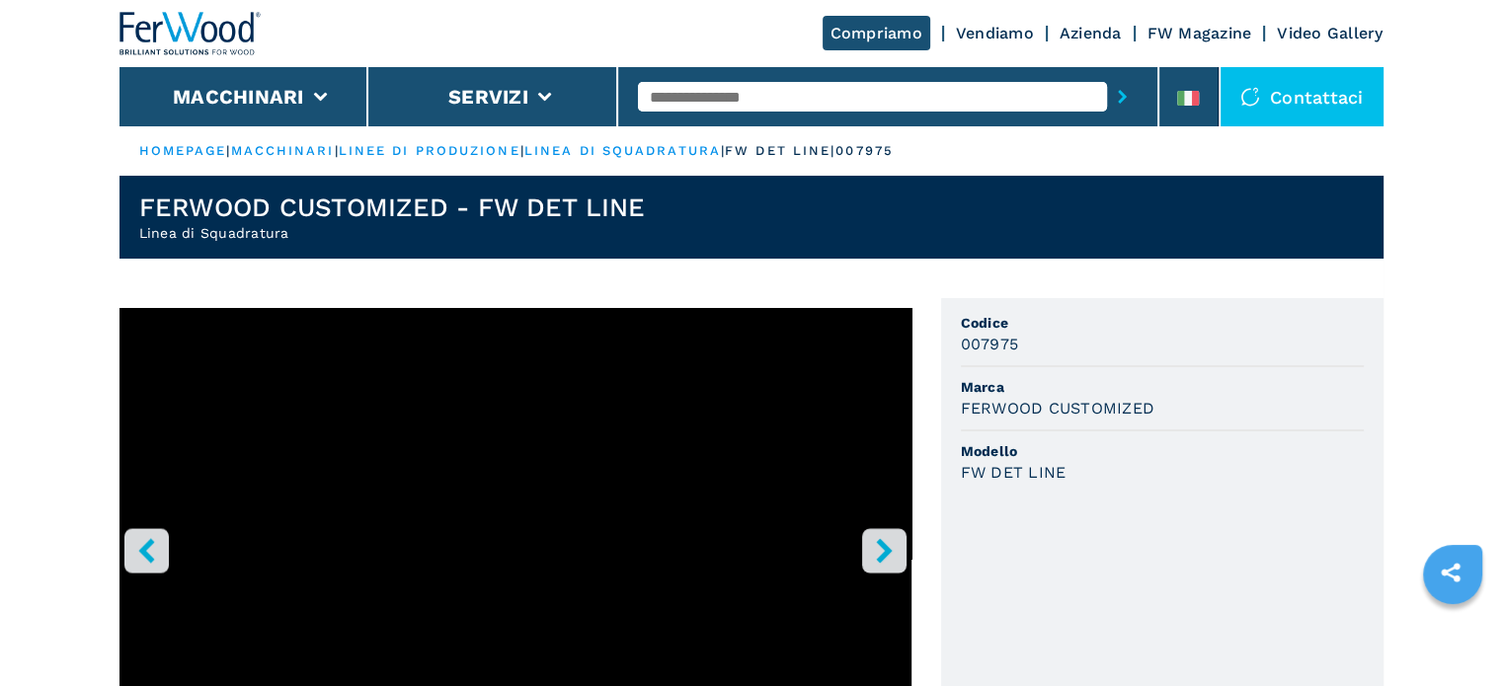
click at [1169, 32] on link "FW Magazine" at bounding box center [1199, 33] width 105 height 19
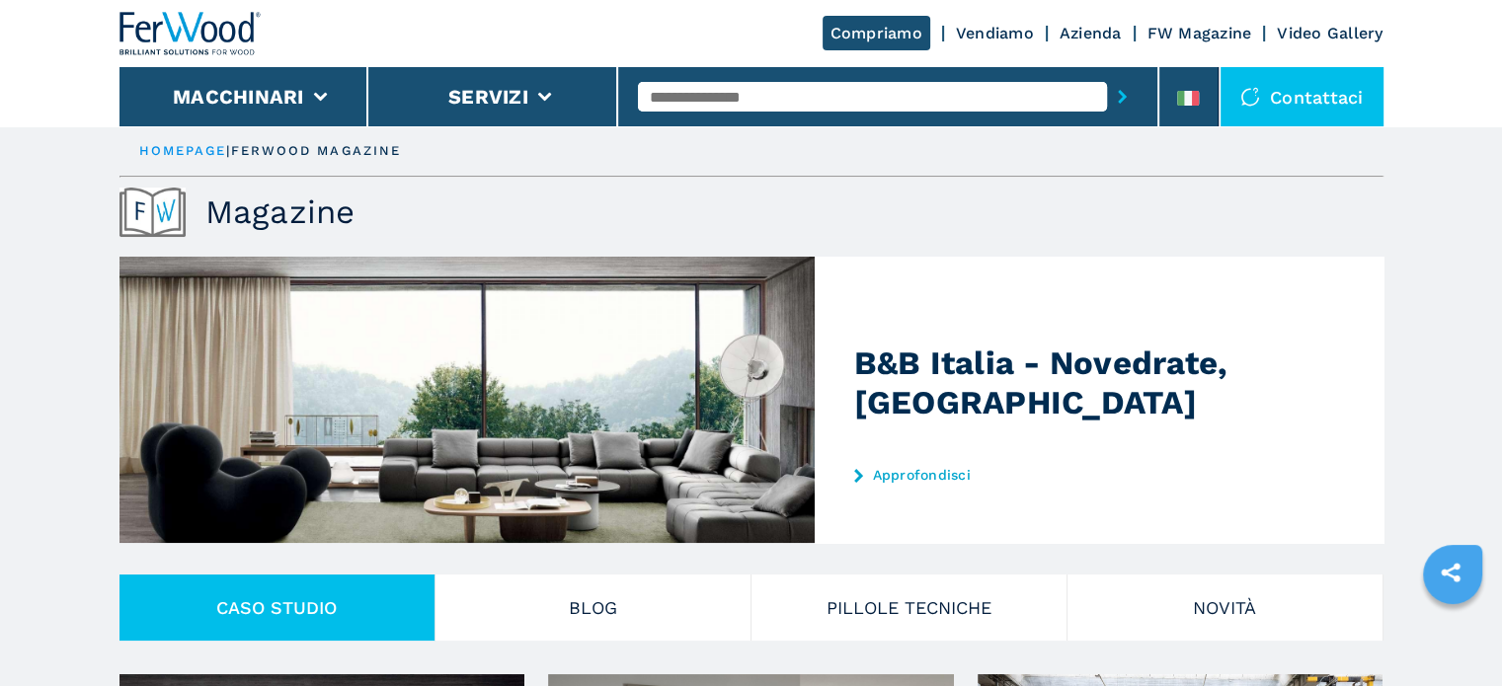
drag, startPoint x: 1466, startPoint y: 297, endPoint x: 1444, endPoint y: 304, distance: 23.7
click at [228, 34] on img at bounding box center [190, 33] width 142 height 43
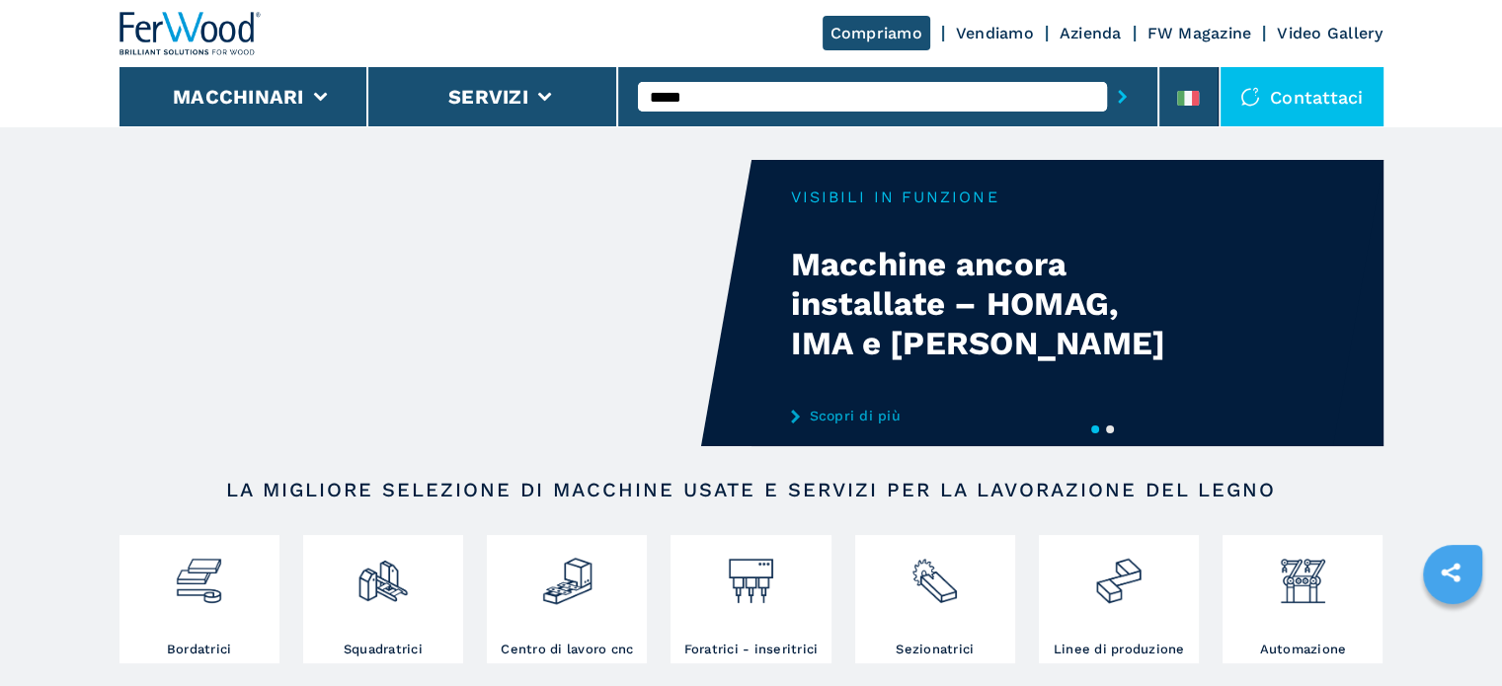
type input "*****"
click at [1107, 74] on button "submit-button" at bounding box center [1122, 96] width 31 height 45
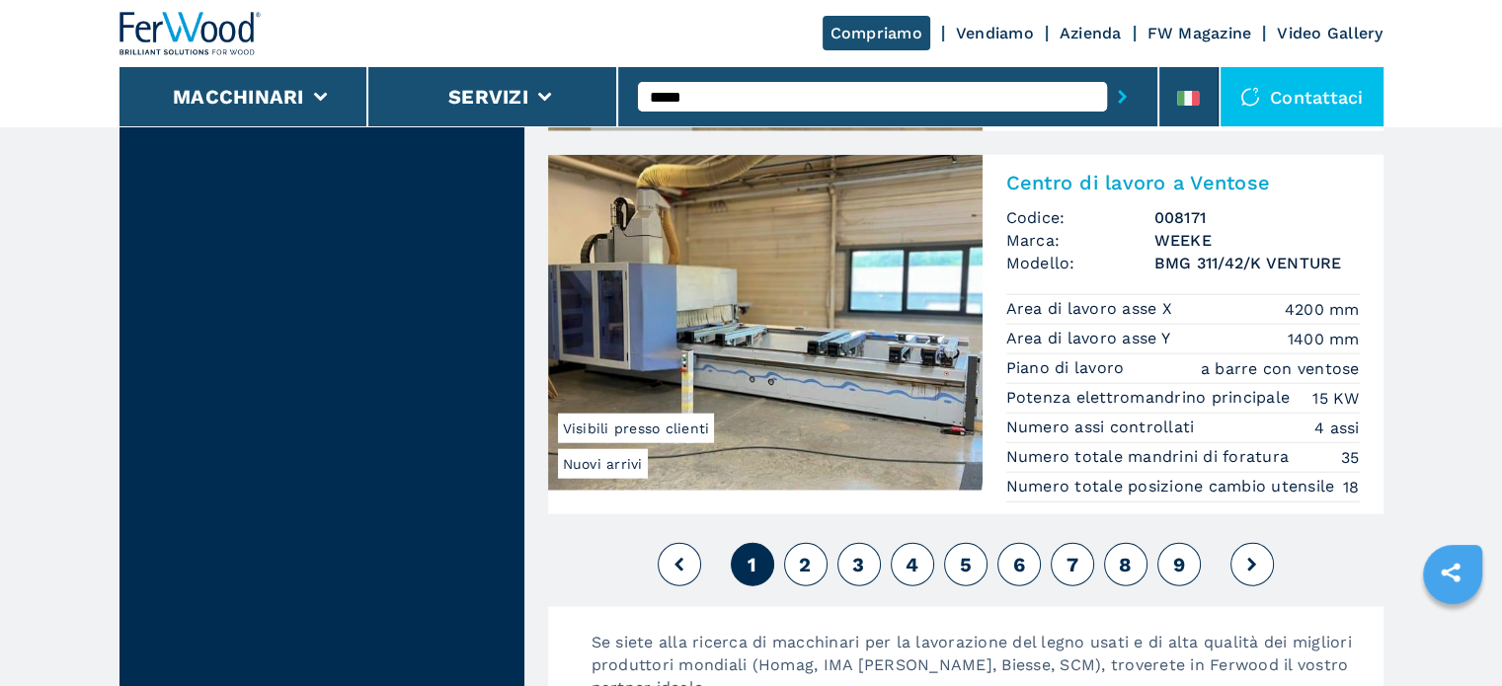
scroll to position [4943, 0]
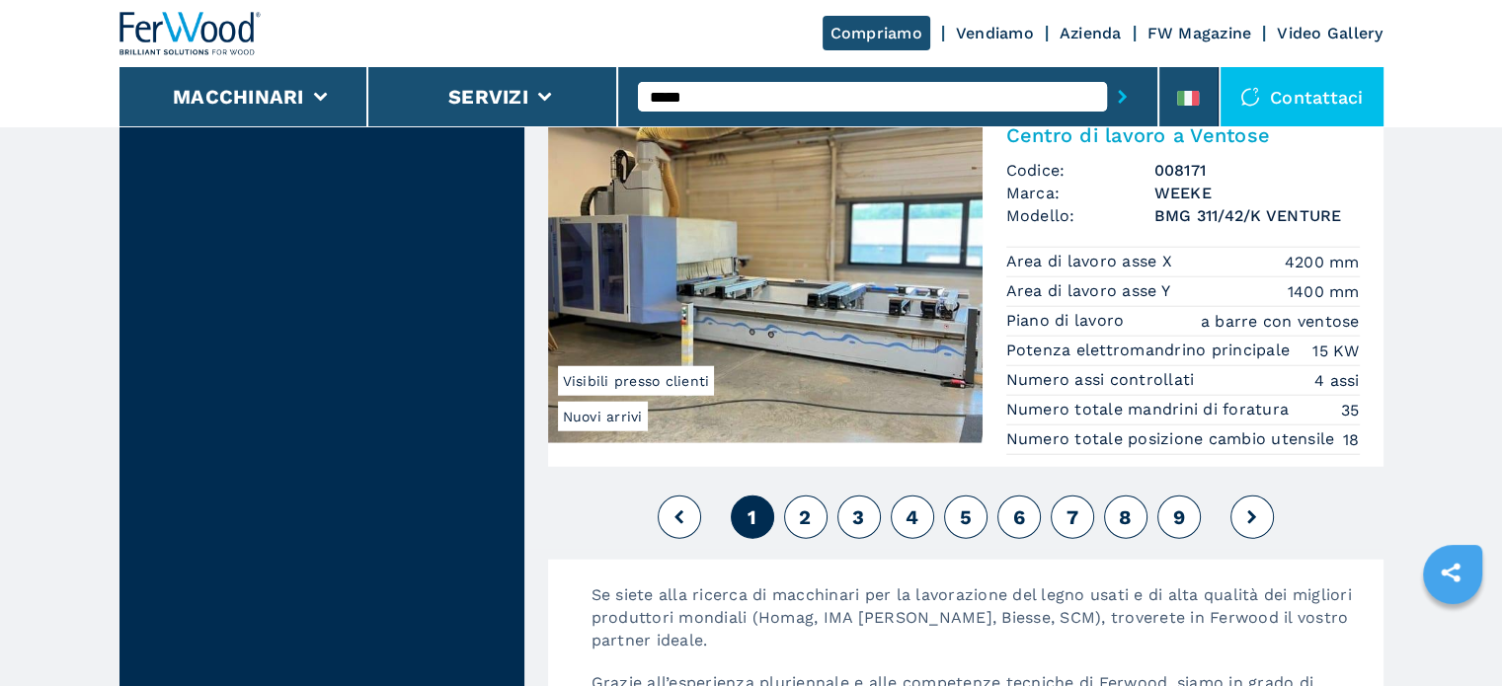
click at [801, 499] on button "2" at bounding box center [805, 517] width 43 height 43
click at [803, 506] on span "2" at bounding box center [805, 518] width 12 height 24
click at [872, 496] on button "3" at bounding box center [858, 517] width 43 height 43
click at [851, 496] on button "3" at bounding box center [858, 517] width 43 height 43
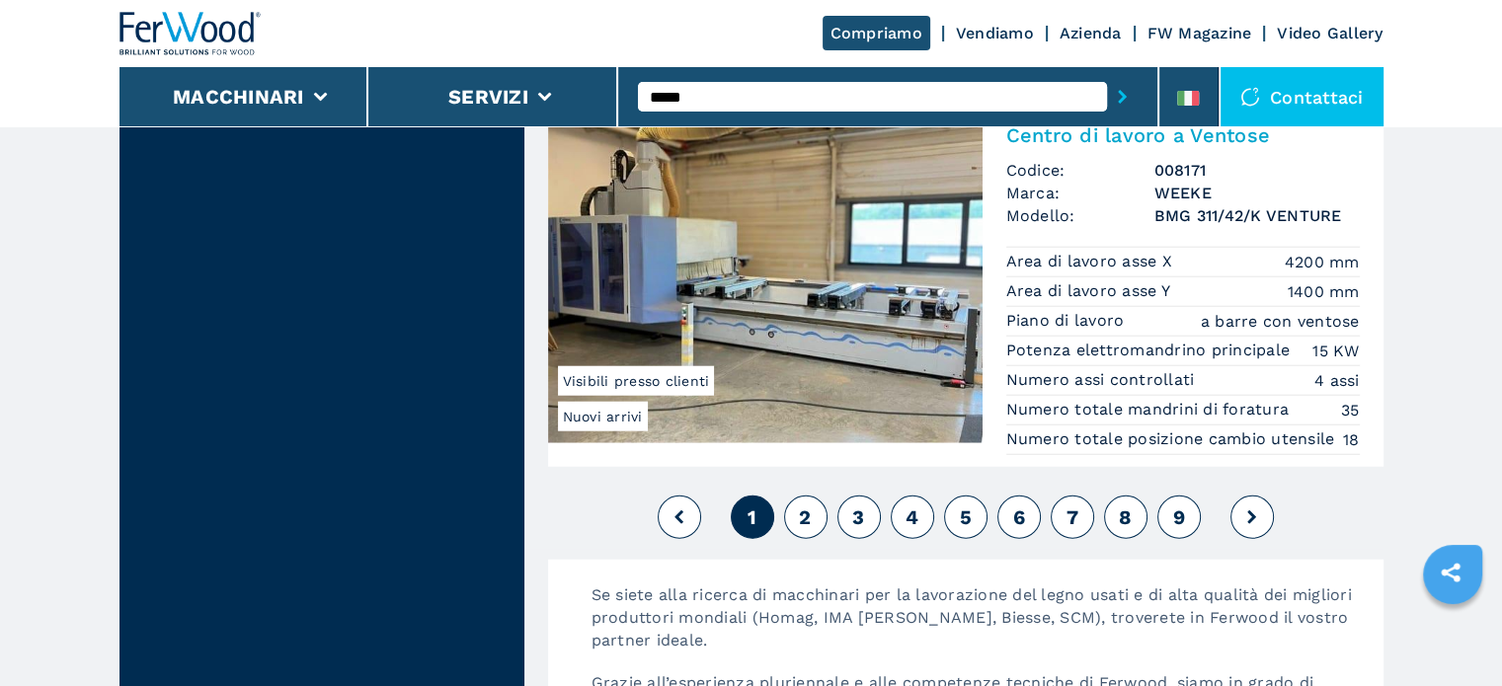
click at [851, 496] on button "3" at bounding box center [858, 517] width 43 height 43
click at [917, 506] on span "4" at bounding box center [911, 518] width 13 height 24
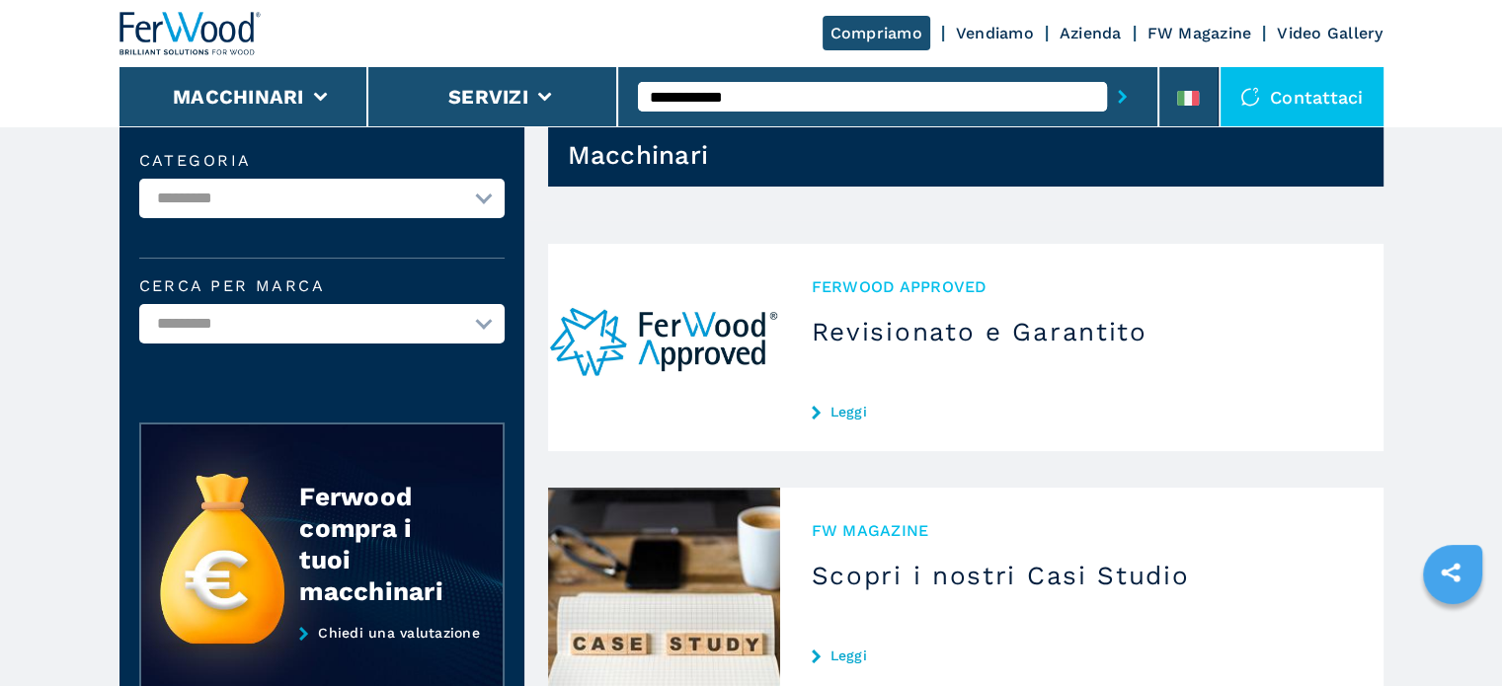
scroll to position [99, 0]
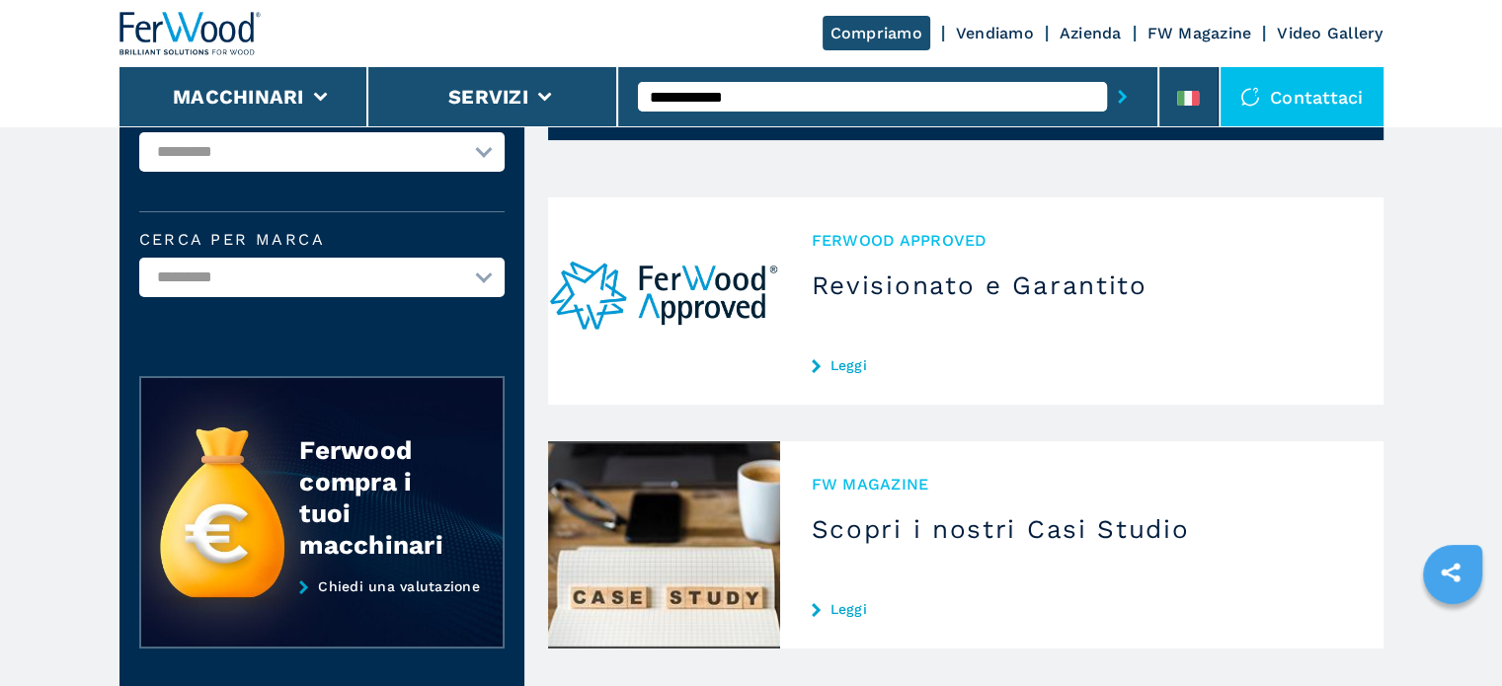
drag, startPoint x: 0, startPoint y: 0, endPoint x: 802, endPoint y: 488, distance: 938.5
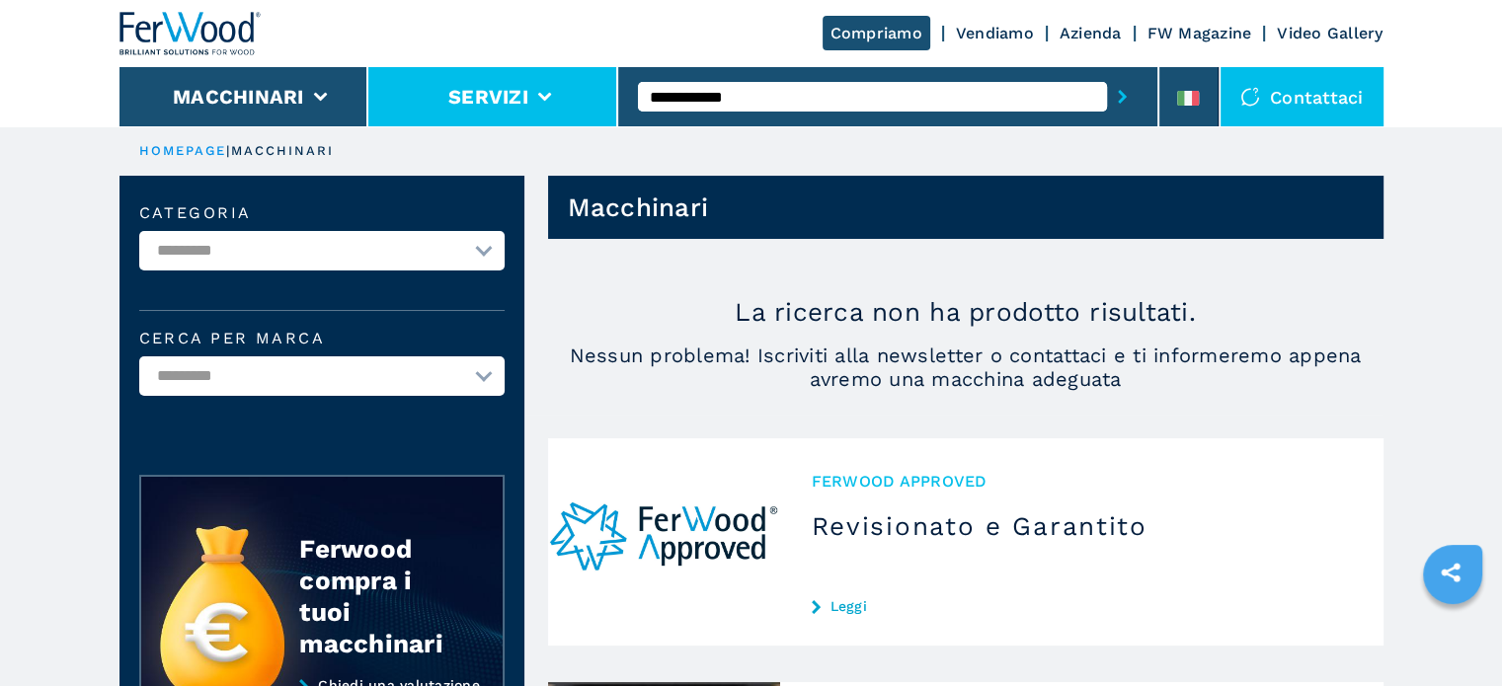
drag, startPoint x: 785, startPoint y: 93, endPoint x: 501, endPoint y: 88, distance: 284.4
click at [516, 88] on div "**********" at bounding box center [751, 63] width 1264 height 126
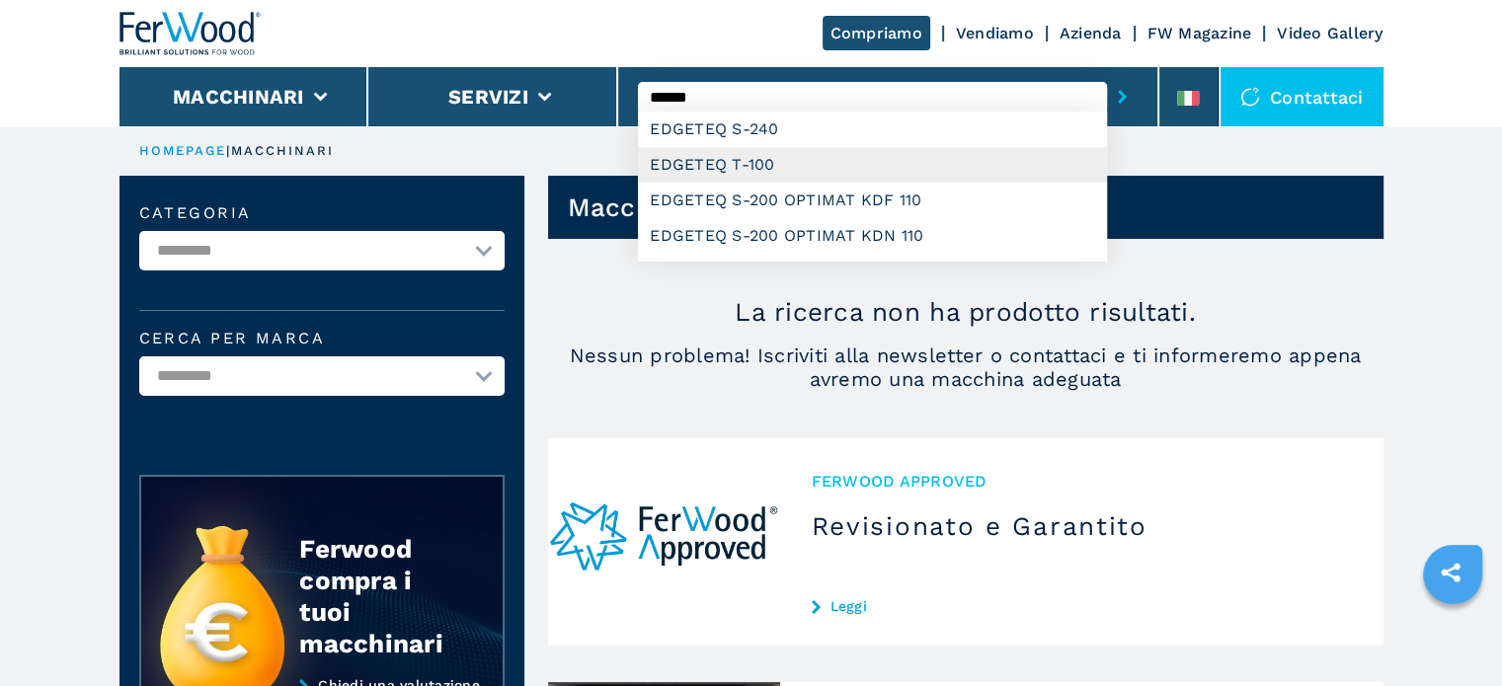
click at [727, 176] on div "EDGETEQ T-100" at bounding box center [872, 165] width 469 height 36
type input "**********"
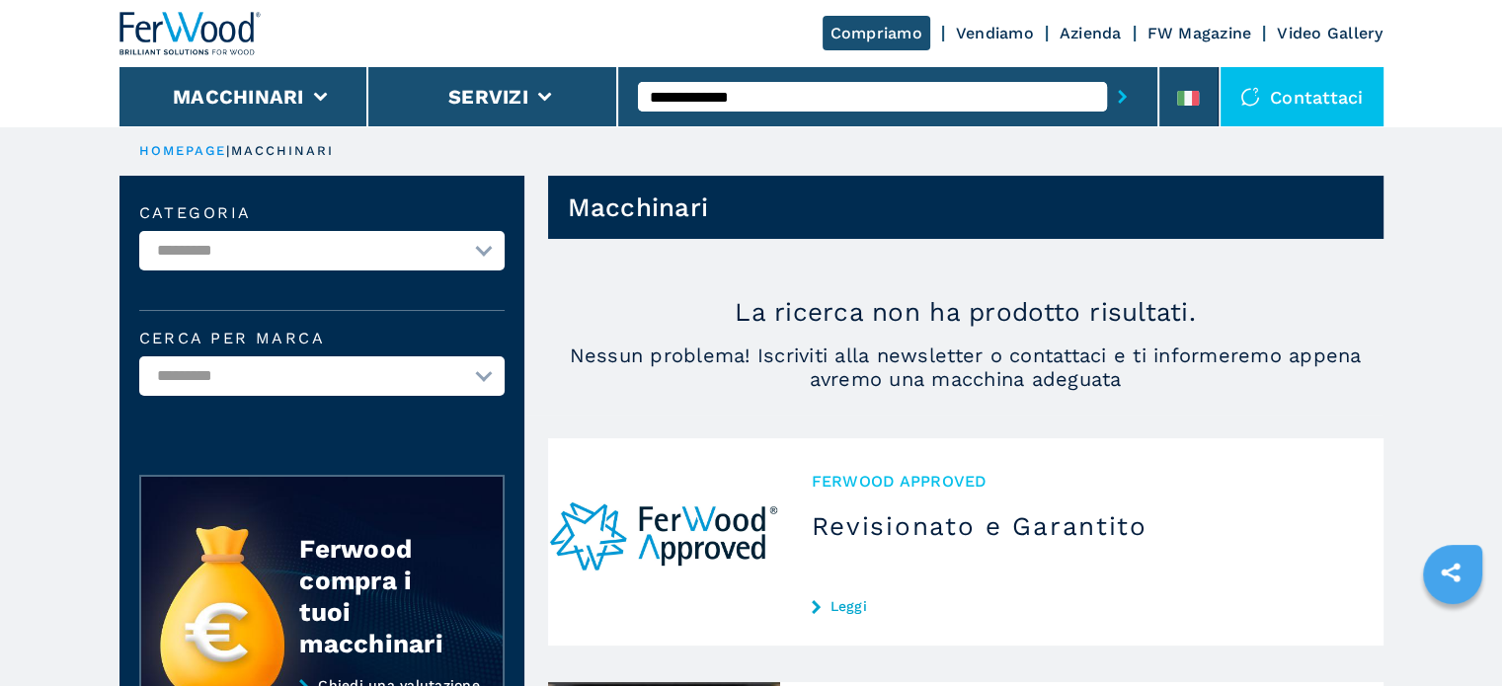
click at [1107, 74] on button "submit-button" at bounding box center [1122, 96] width 31 height 45
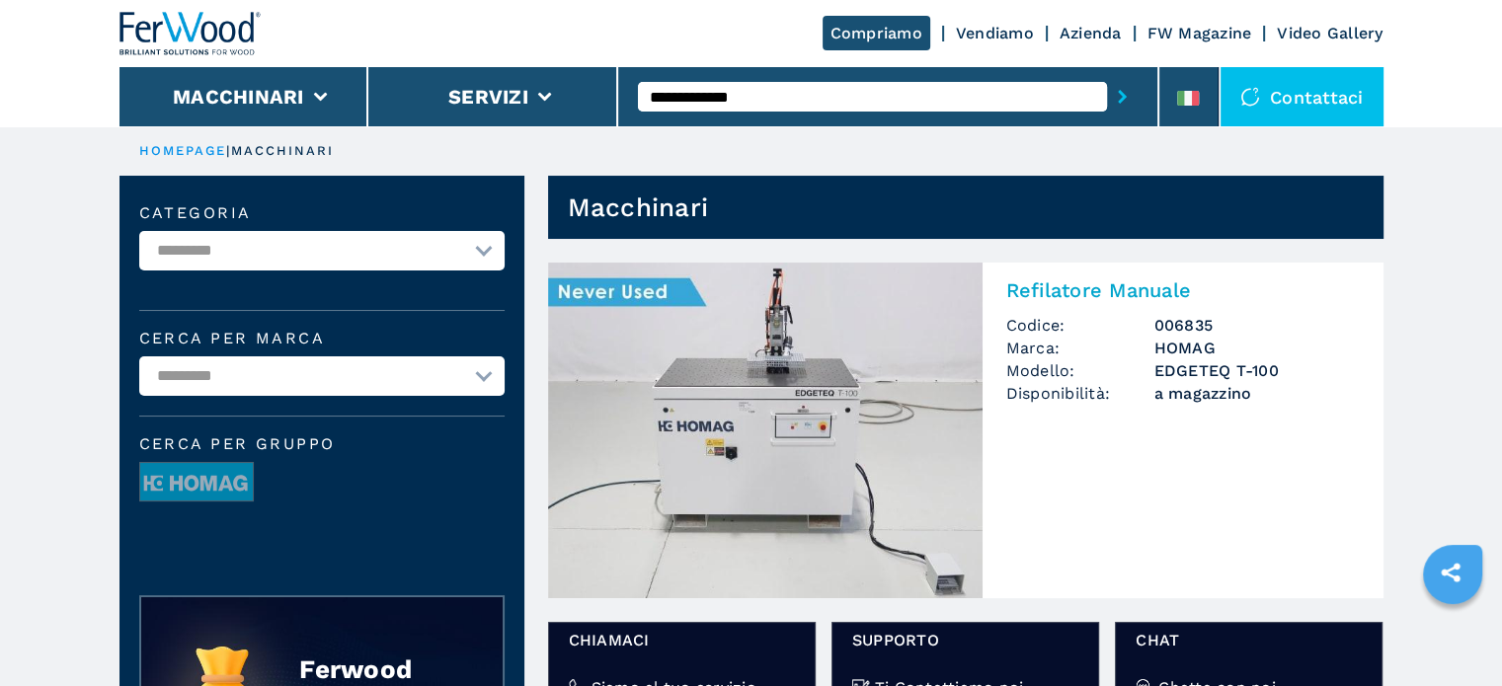
scroll to position [99, 0]
